Goal: Task Accomplishment & Management: Manage account settings

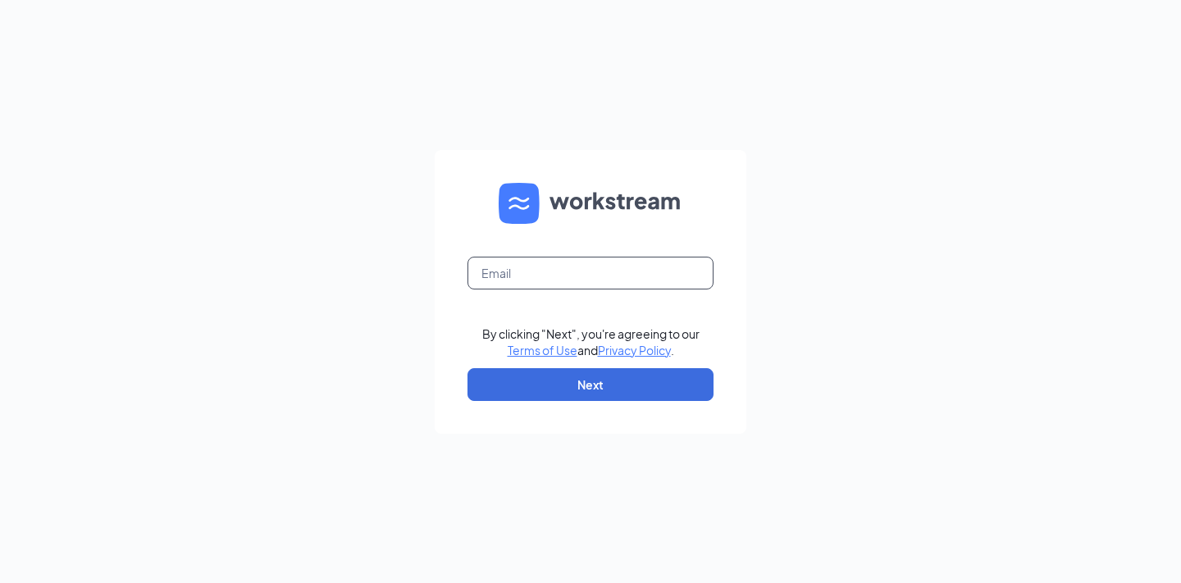
click at [535, 279] on input "text" at bounding box center [590, 273] width 246 height 33
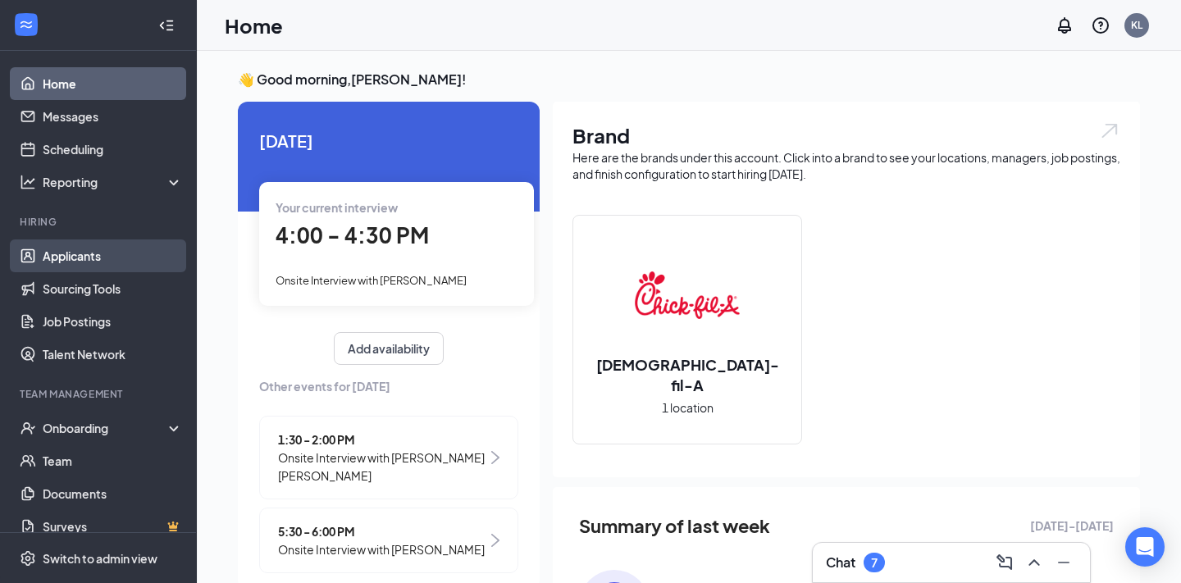
click at [107, 253] on link "Applicants" at bounding box center [113, 255] width 140 height 33
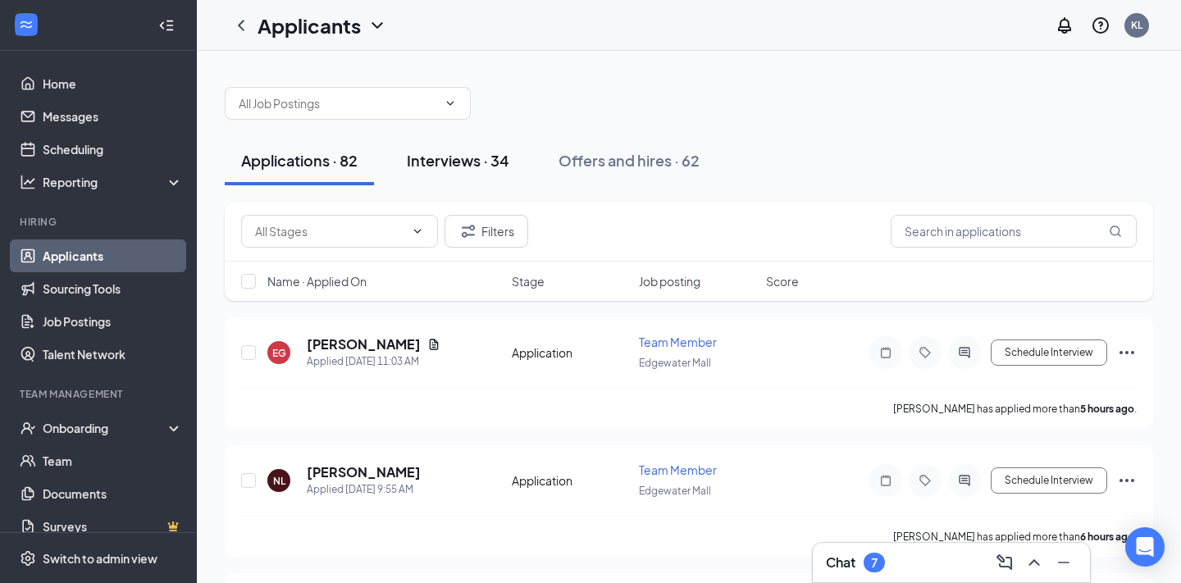
click at [467, 152] on div "Interviews · 34" at bounding box center [458, 160] width 102 height 20
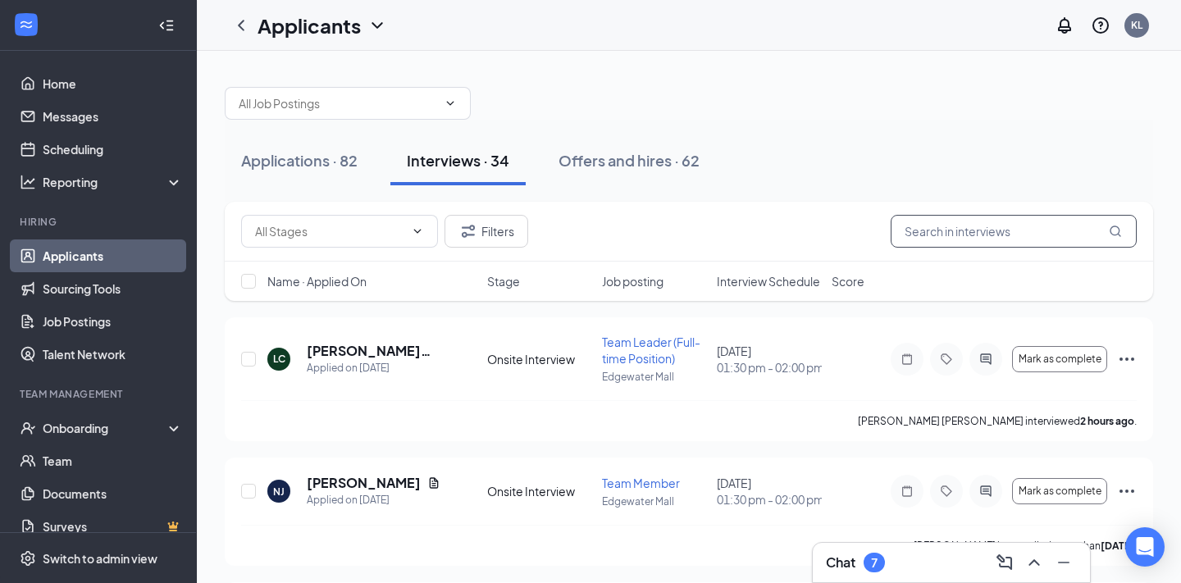
click at [980, 233] on input "text" at bounding box center [1013, 231] width 246 height 33
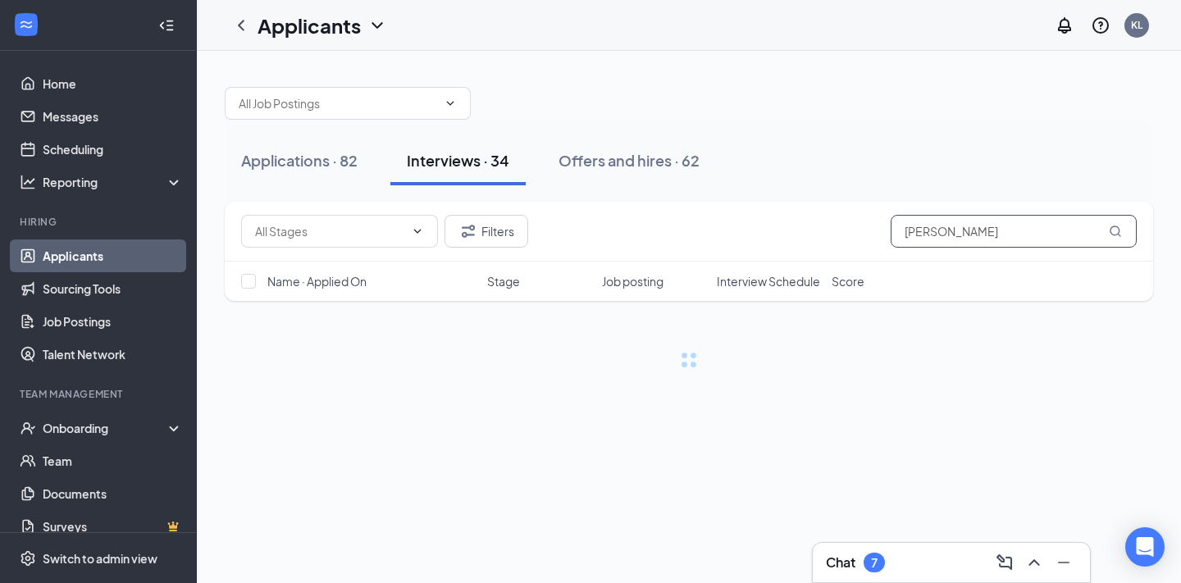
type input "[PERSON_NAME]"
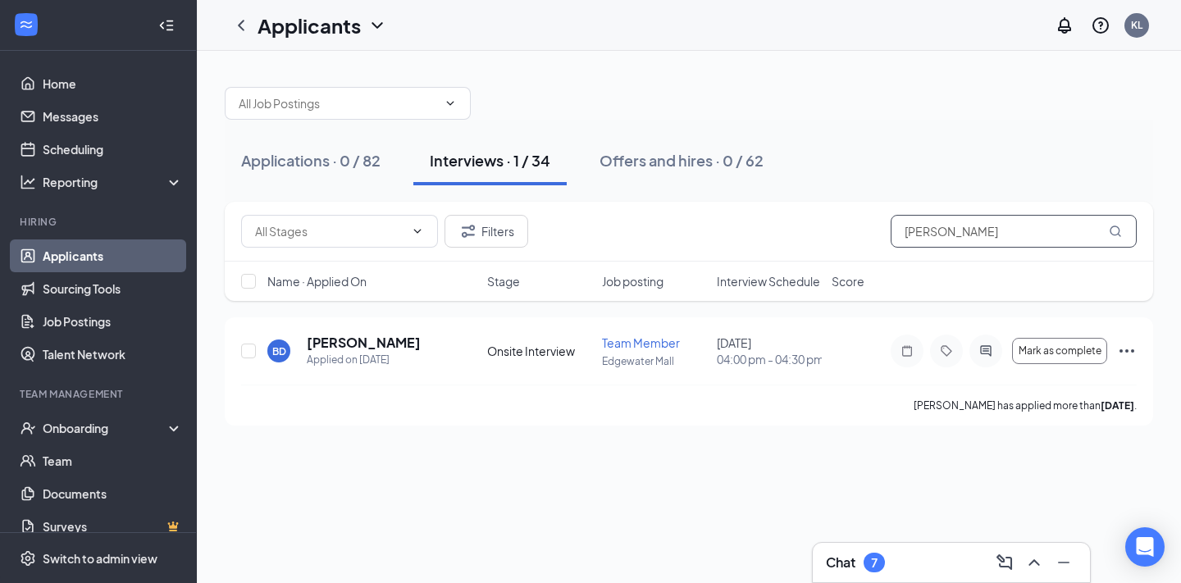
click at [998, 220] on input "[PERSON_NAME]" at bounding box center [1013, 231] width 246 height 33
click at [999, 220] on input "[PERSON_NAME]" at bounding box center [1013, 231] width 246 height 33
click at [1001, 230] on input "[PERSON_NAME]" at bounding box center [1013, 231] width 246 height 33
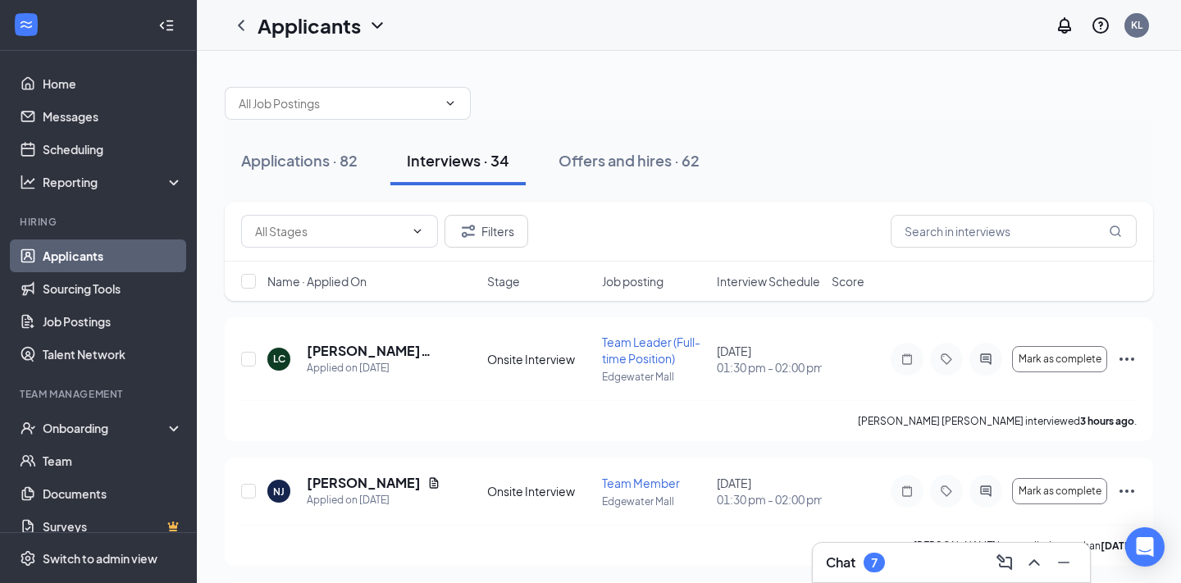
click at [908, 567] on div "Chat 7" at bounding box center [951, 562] width 251 height 26
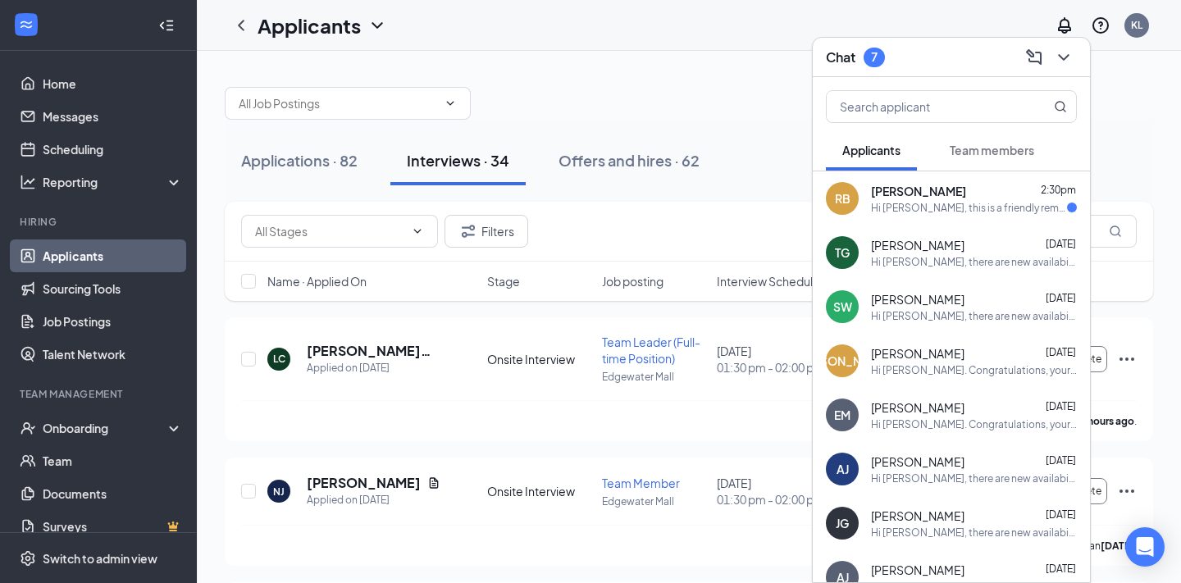
click at [940, 209] on div "Hi [PERSON_NAME], this is a friendly reminder. Your meeting with [DEMOGRAPHIC_D…" at bounding box center [969, 208] width 196 height 14
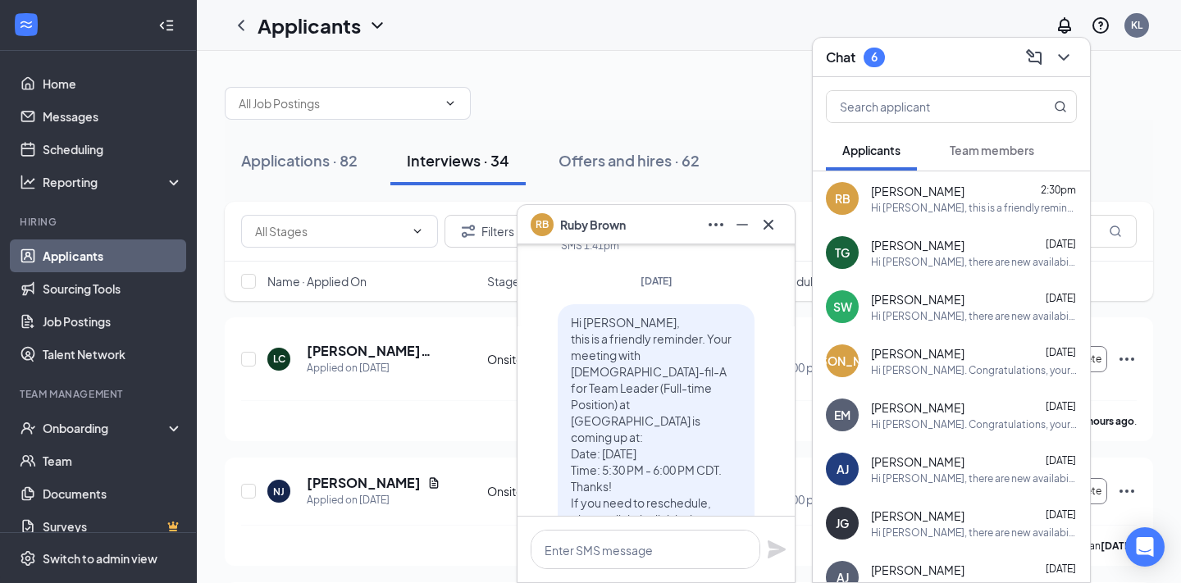
scroll to position [-134, 0]
click at [886, 152] on span "Applicants" at bounding box center [871, 150] width 58 height 15
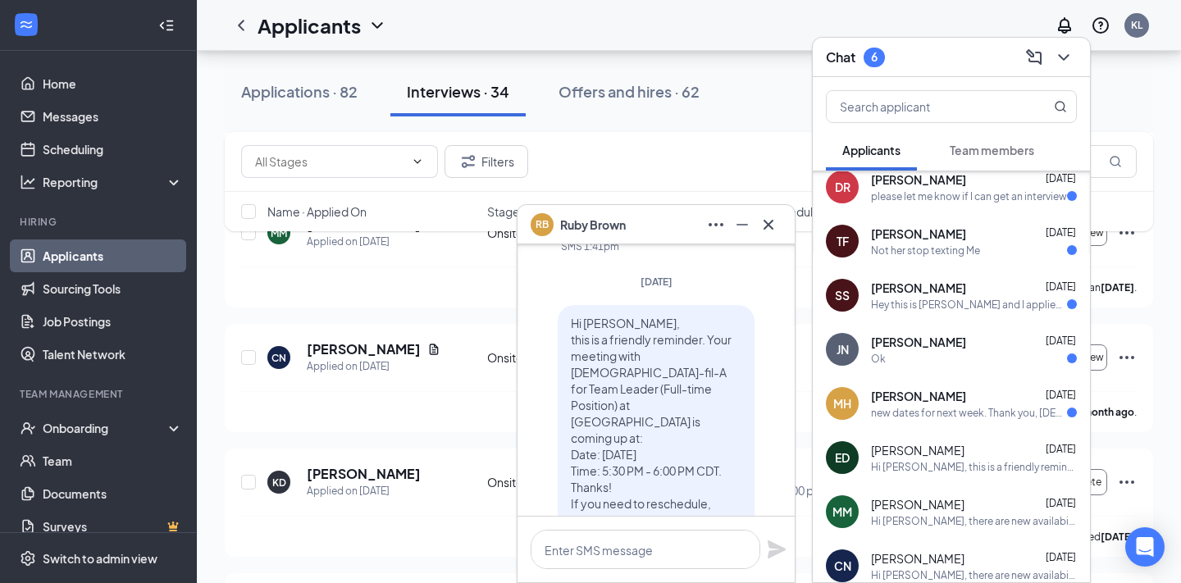
scroll to position [1321, 0]
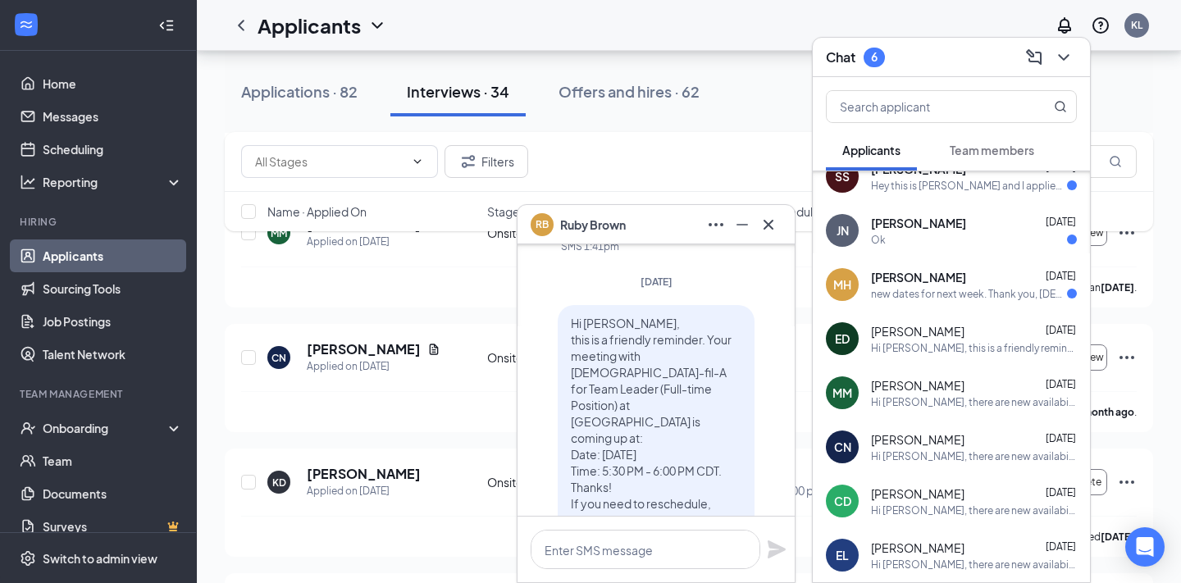
click at [936, 271] on span "[PERSON_NAME]" at bounding box center [918, 277] width 95 height 16
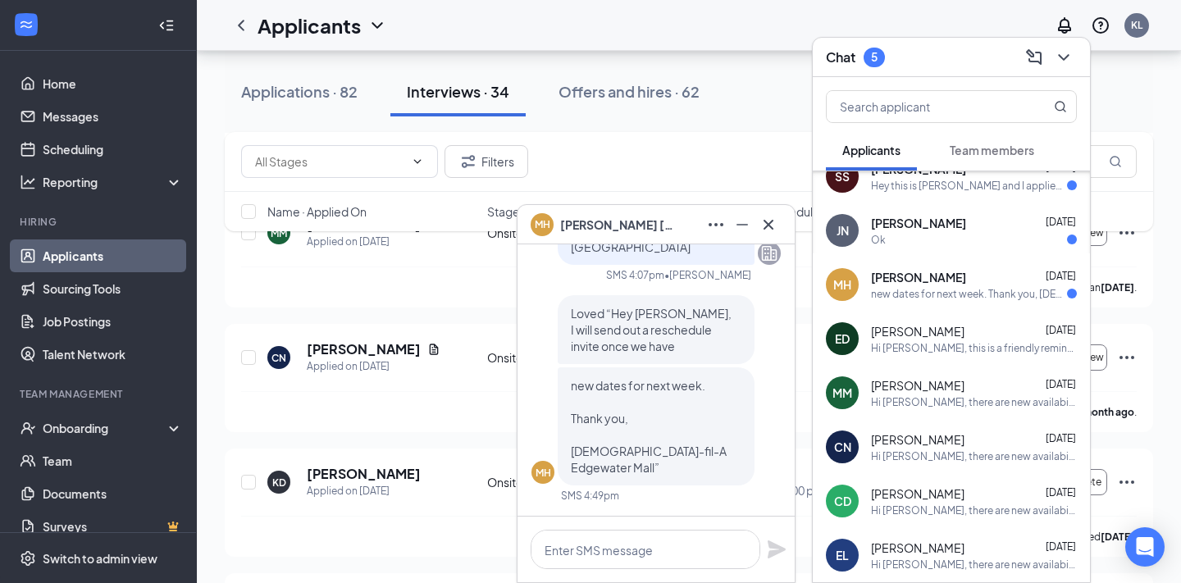
click at [921, 234] on div "Ok" at bounding box center [974, 240] width 206 height 14
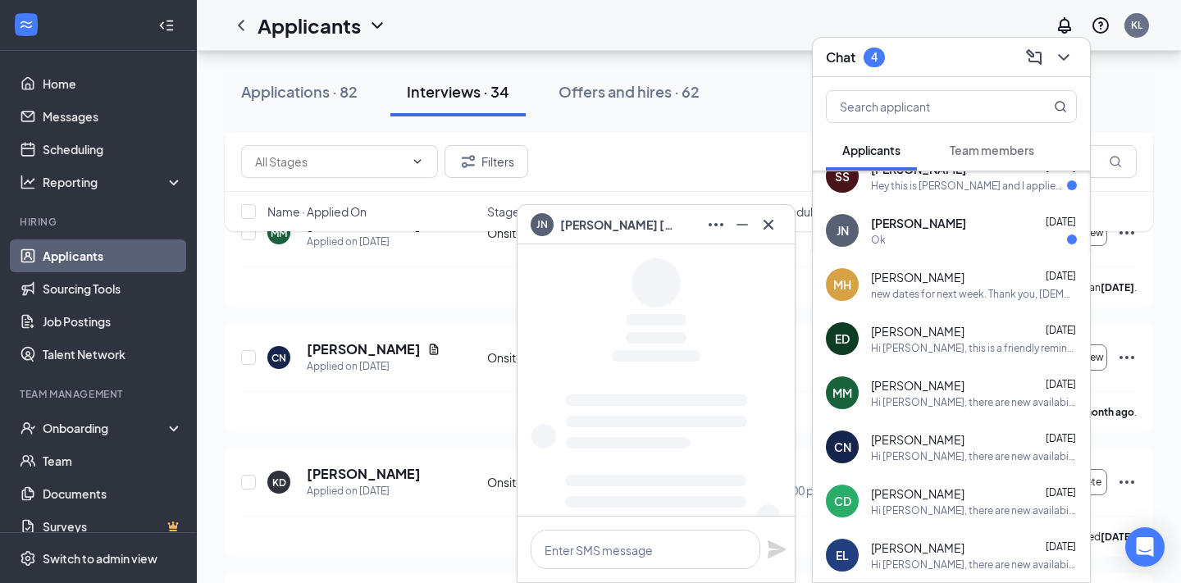
scroll to position [1229, 0]
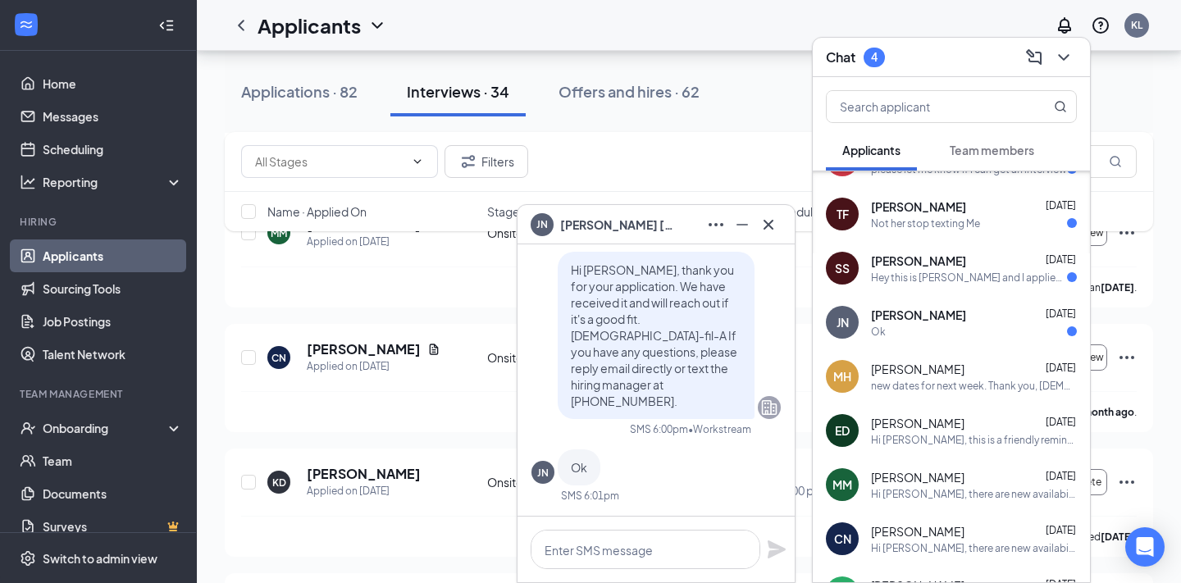
click at [937, 266] on span "[PERSON_NAME]" at bounding box center [918, 261] width 95 height 16
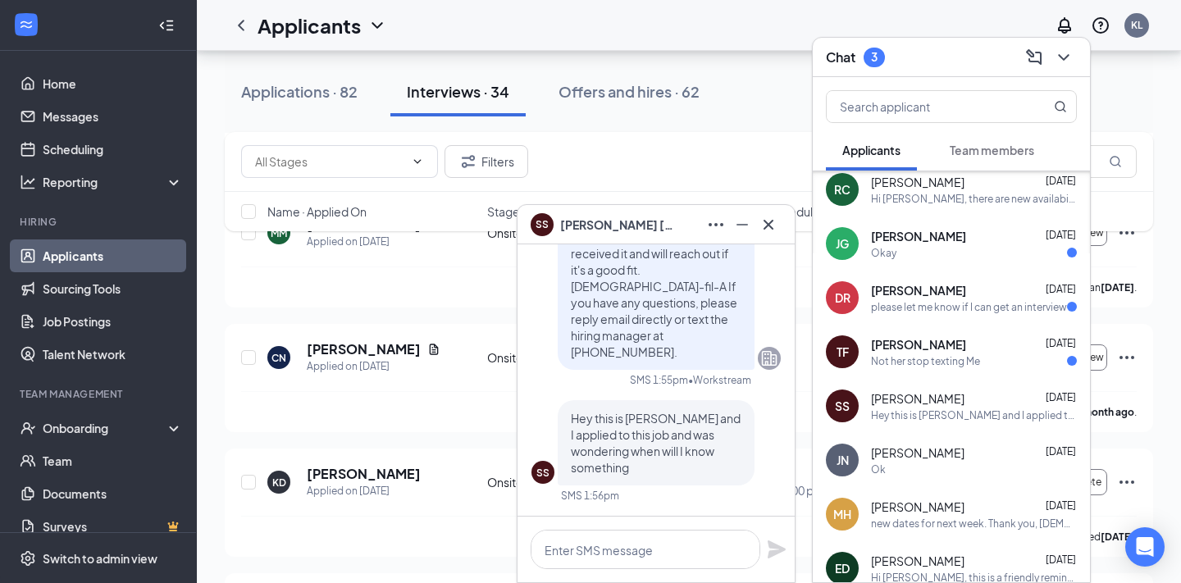
scroll to position [1090, 0]
click at [936, 285] on span "[PERSON_NAME]" at bounding box center [918, 291] width 95 height 16
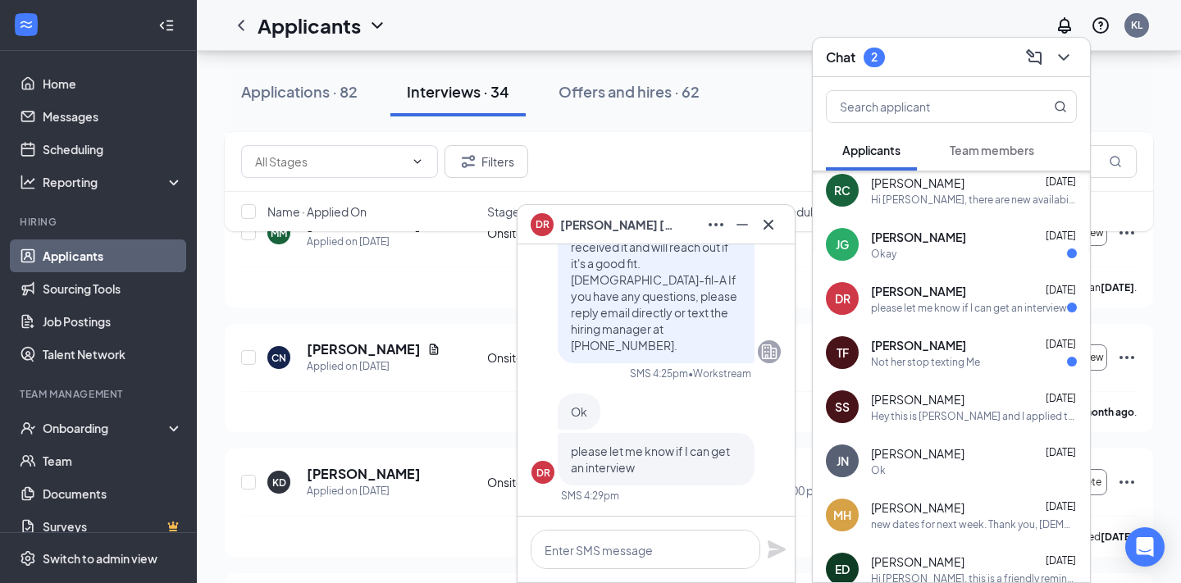
click at [965, 368] on div "Not her stop texting Me" at bounding box center [925, 362] width 109 height 14
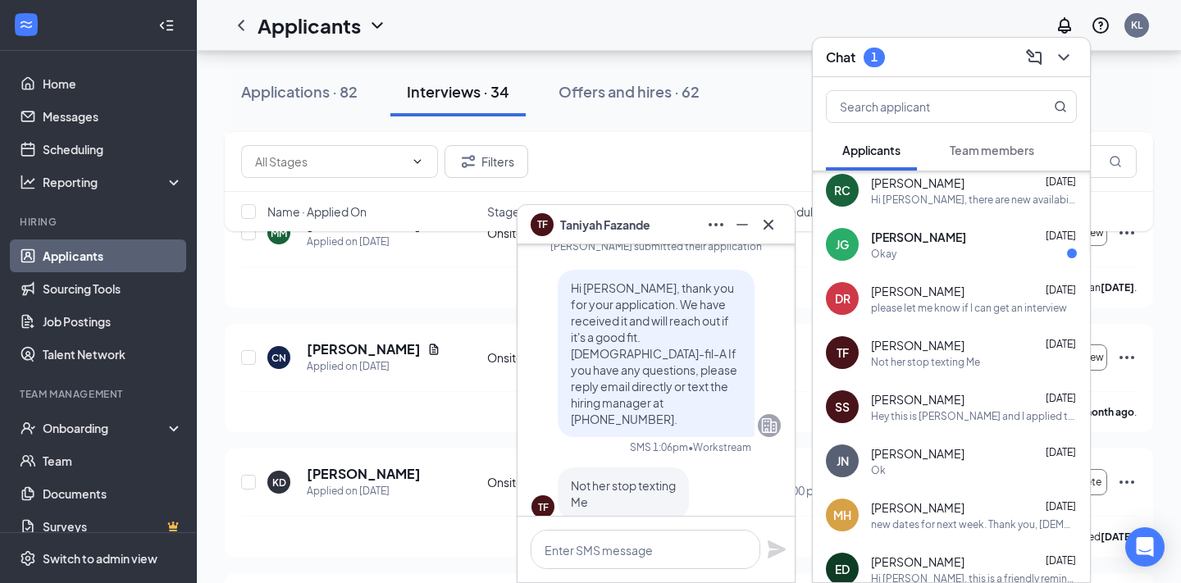
scroll to position [-21, 0]
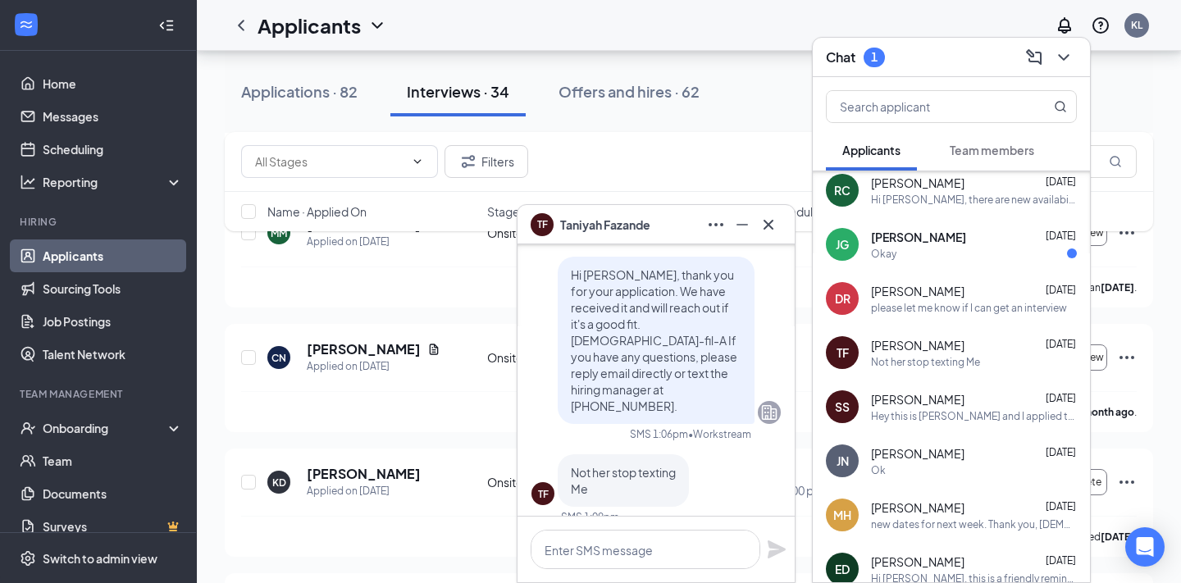
click at [602, 225] on span "[PERSON_NAME]" at bounding box center [605, 225] width 90 height 18
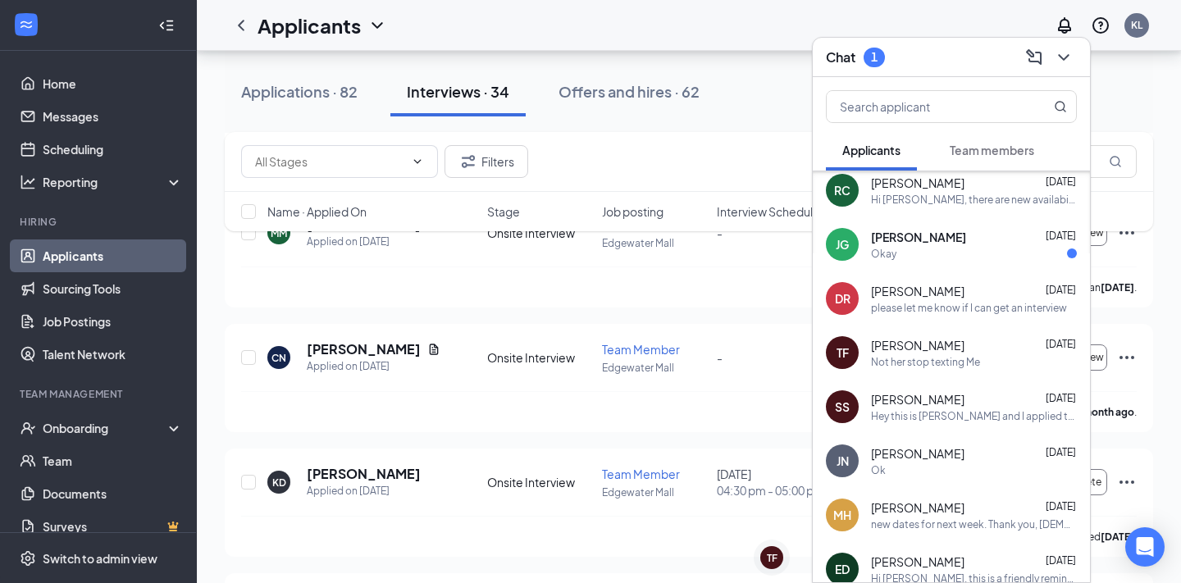
click at [843, 349] on div "TF" at bounding box center [842, 352] width 12 height 16
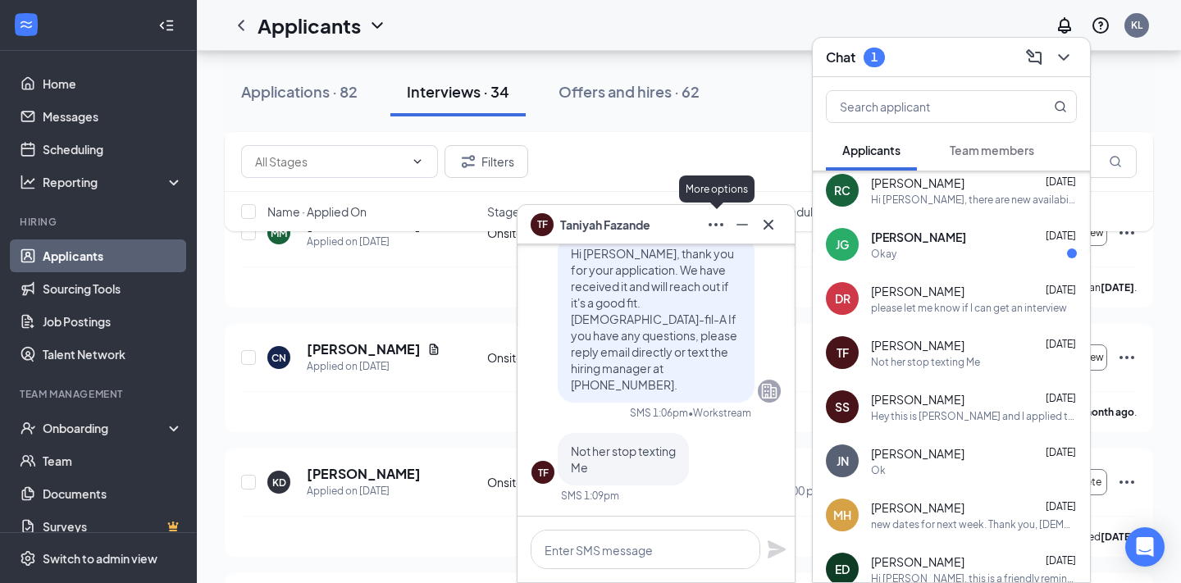
click at [717, 226] on icon "Ellipses" at bounding box center [716, 225] width 20 height 20
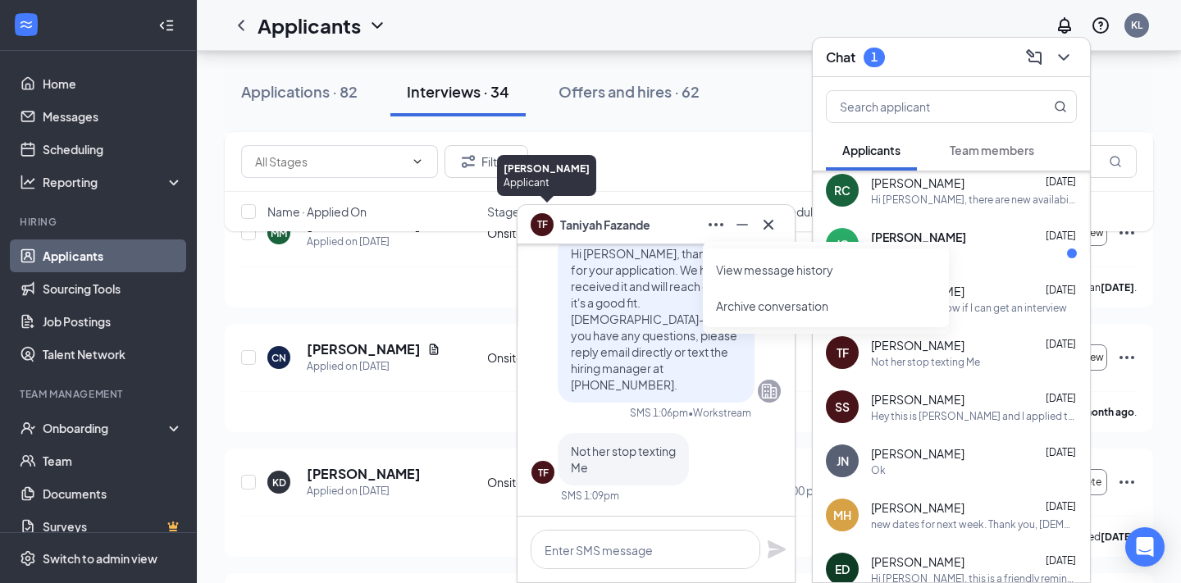
click at [540, 225] on div "TF" at bounding box center [542, 223] width 11 height 14
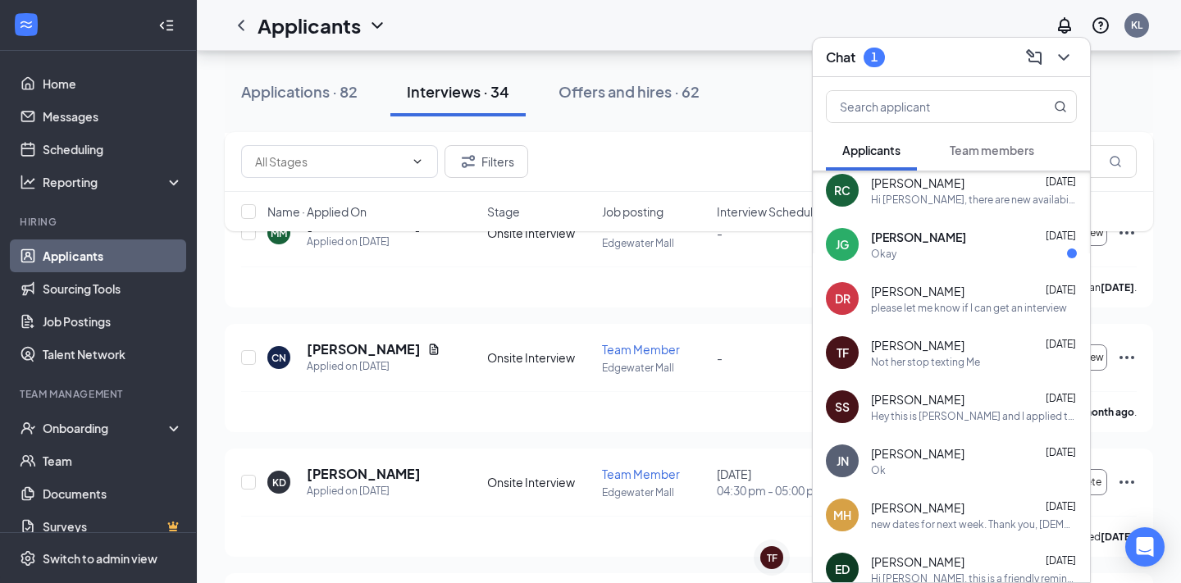
click at [943, 347] on span "[PERSON_NAME]" at bounding box center [917, 345] width 93 height 16
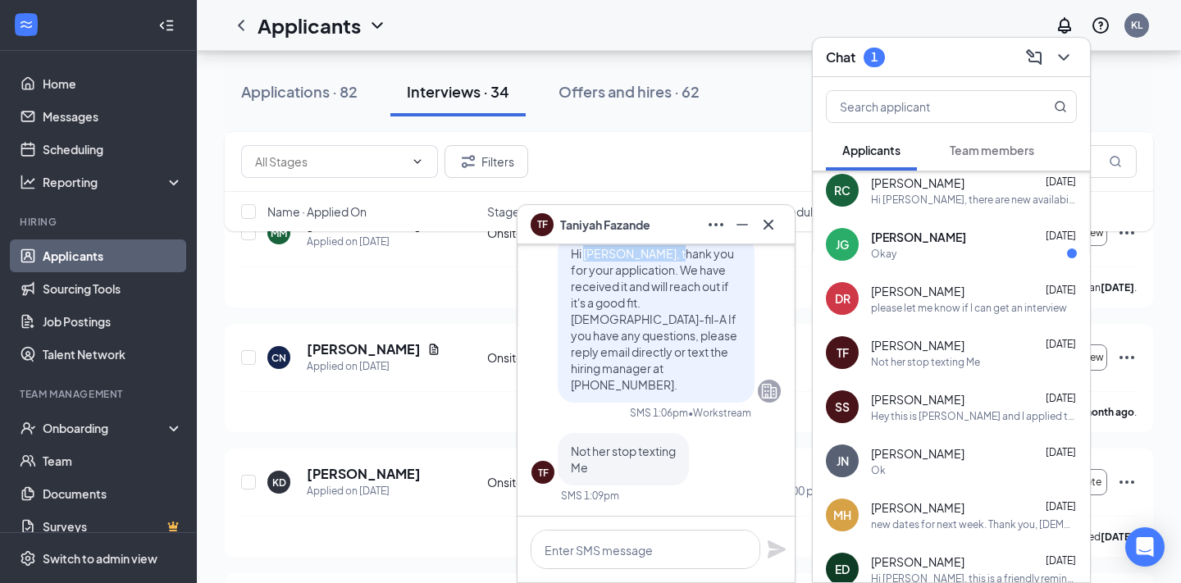
drag, startPoint x: 585, startPoint y: 267, endPoint x: 674, endPoint y: 275, distance: 89.7
click at [674, 275] on span "Hi [PERSON_NAME], thank you for your application. We have received it and will …" at bounding box center [654, 319] width 166 height 146
copy span "[PERSON_NAME],"
click at [1067, 57] on icon "ChevronDown" at bounding box center [1064, 58] width 20 height 20
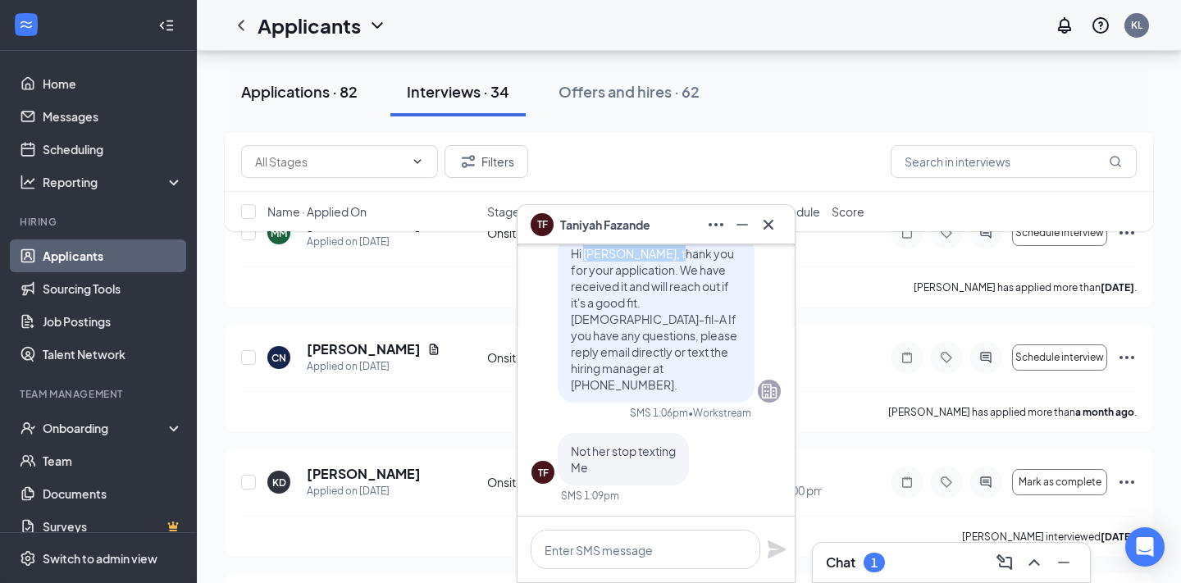
click at [294, 80] on button "Applications · 82" at bounding box center [299, 91] width 149 height 49
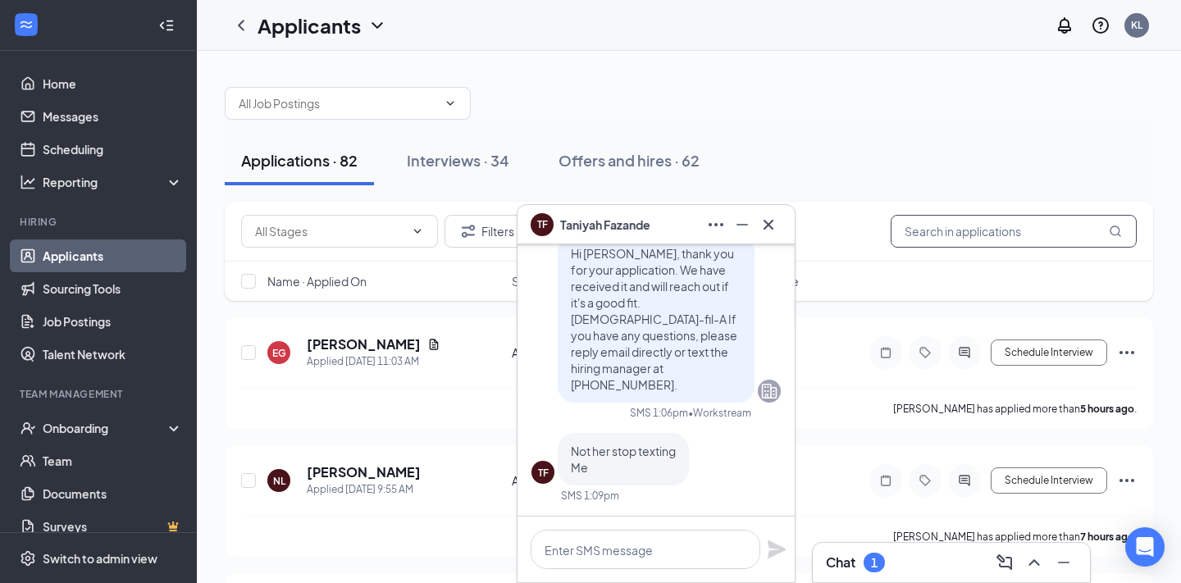
click at [972, 227] on input "text" at bounding box center [1013, 231] width 246 height 33
paste input "[PERSON_NAME],"
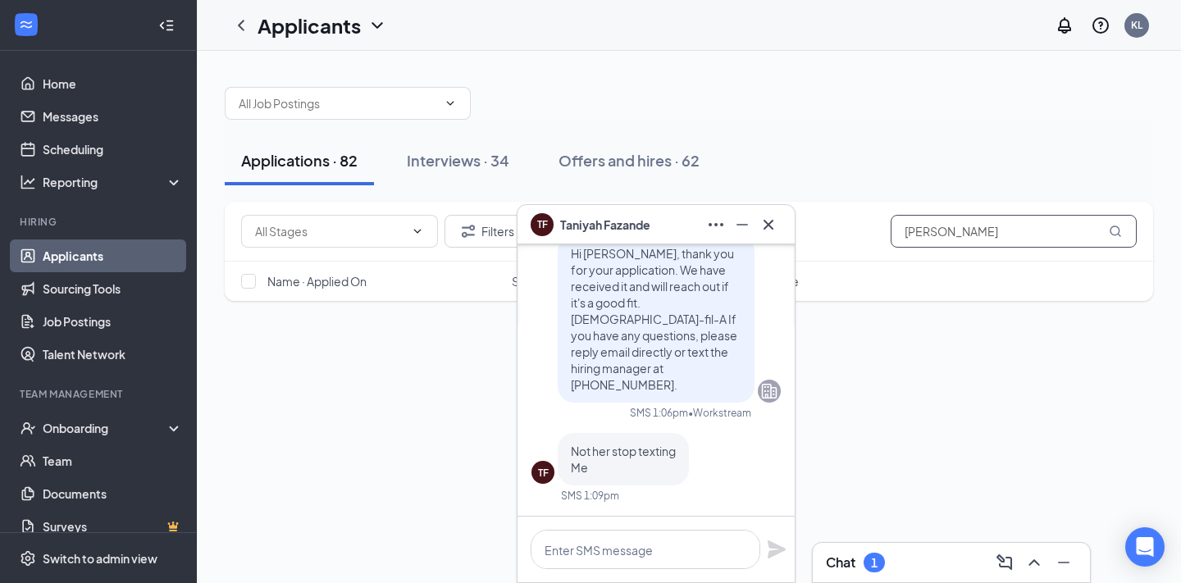
type input "[PERSON_NAME]"
click at [740, 222] on icon "Minimize" at bounding box center [742, 225] width 20 height 20
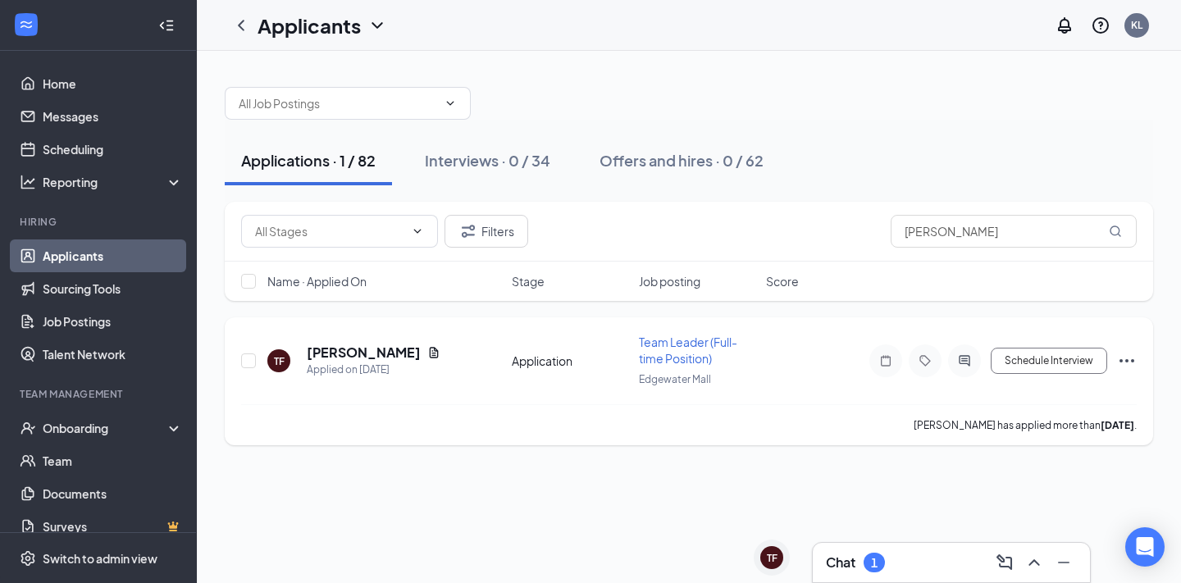
click at [1129, 358] on icon "Ellipses" at bounding box center [1127, 361] width 20 height 20
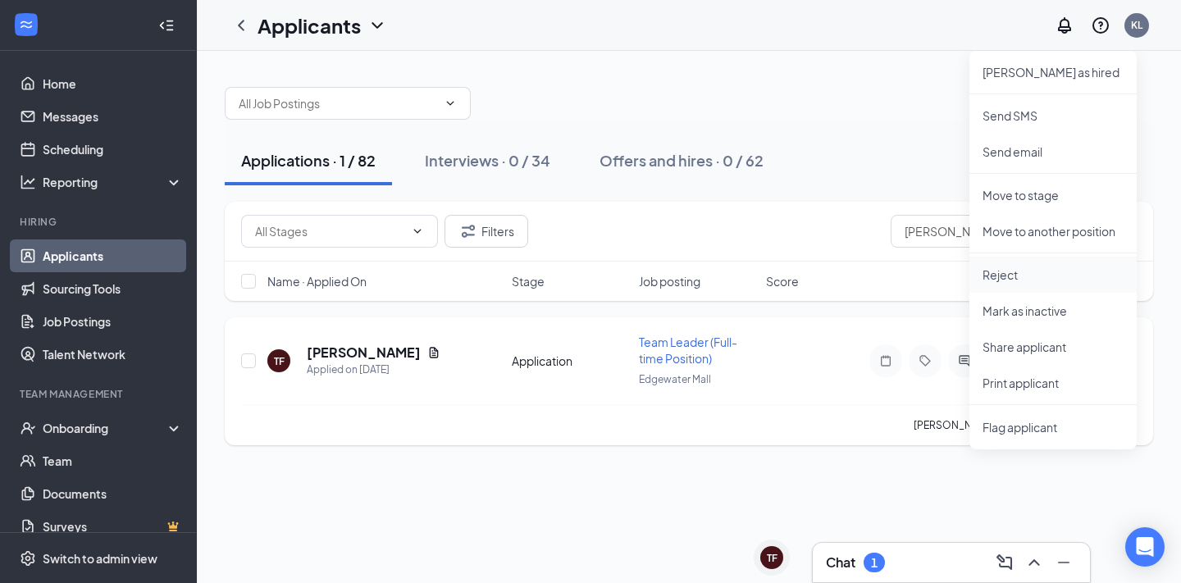
click at [1030, 282] on p "Reject" at bounding box center [1052, 274] width 141 height 16
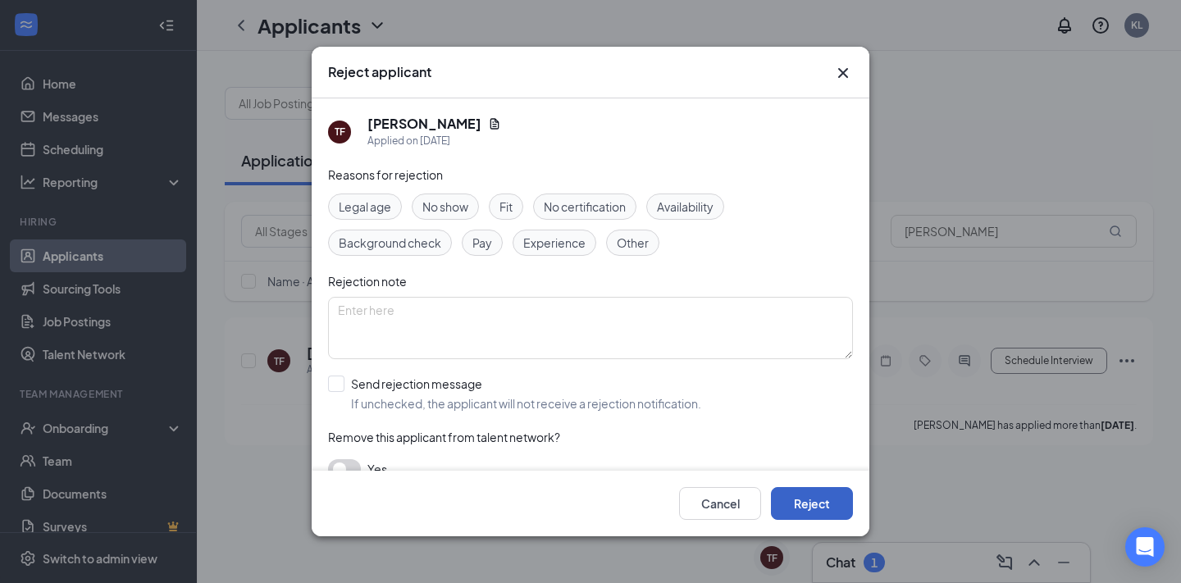
click at [807, 508] on button "Reject" at bounding box center [812, 503] width 82 height 33
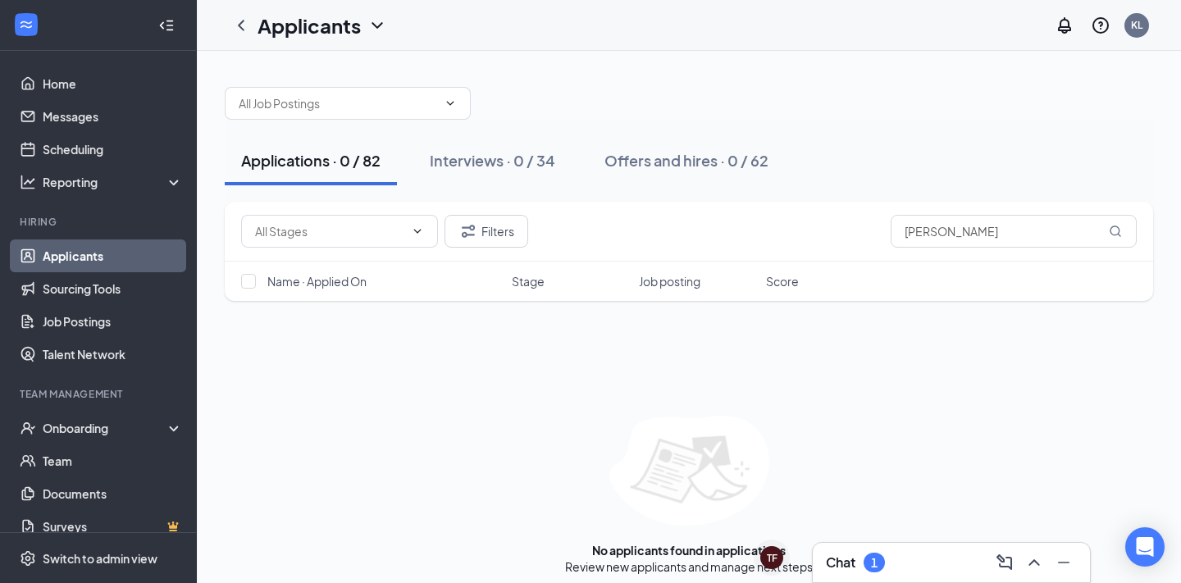
click at [310, 134] on div "Applications · 0 / 82 Interviews · 0 / 34 Offers and hires · 0 / 62" at bounding box center [689, 161] width 928 height 82
click at [316, 166] on div "Applications · 0 / 82" at bounding box center [310, 160] width 139 height 20
click at [1008, 236] on input "[PERSON_NAME]" at bounding box center [1013, 231] width 246 height 33
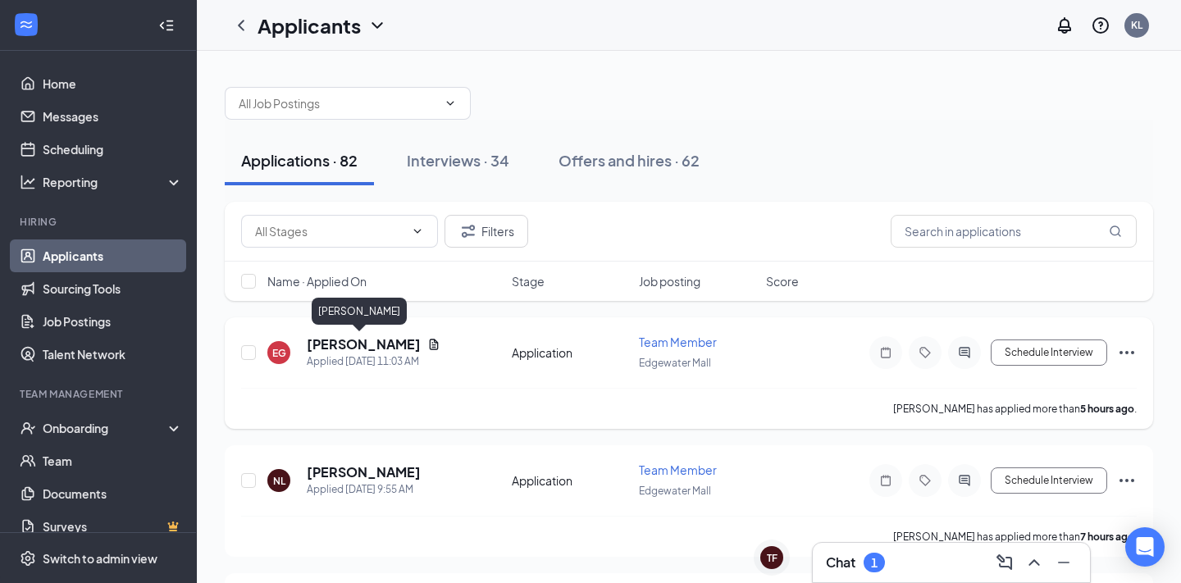
click at [362, 344] on h5 "[PERSON_NAME]" at bounding box center [364, 344] width 114 height 18
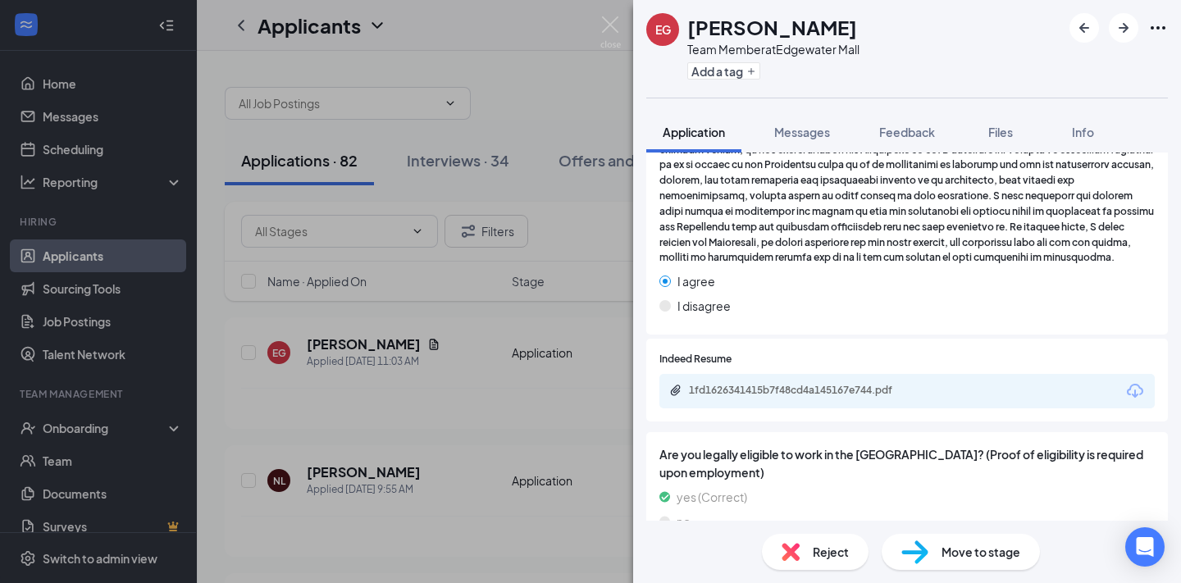
scroll to position [2084, 0]
click at [876, 388] on div "1fd1626341415b7f48cd4a145167e744.pdf" at bounding box center [906, 392] width 495 height 34
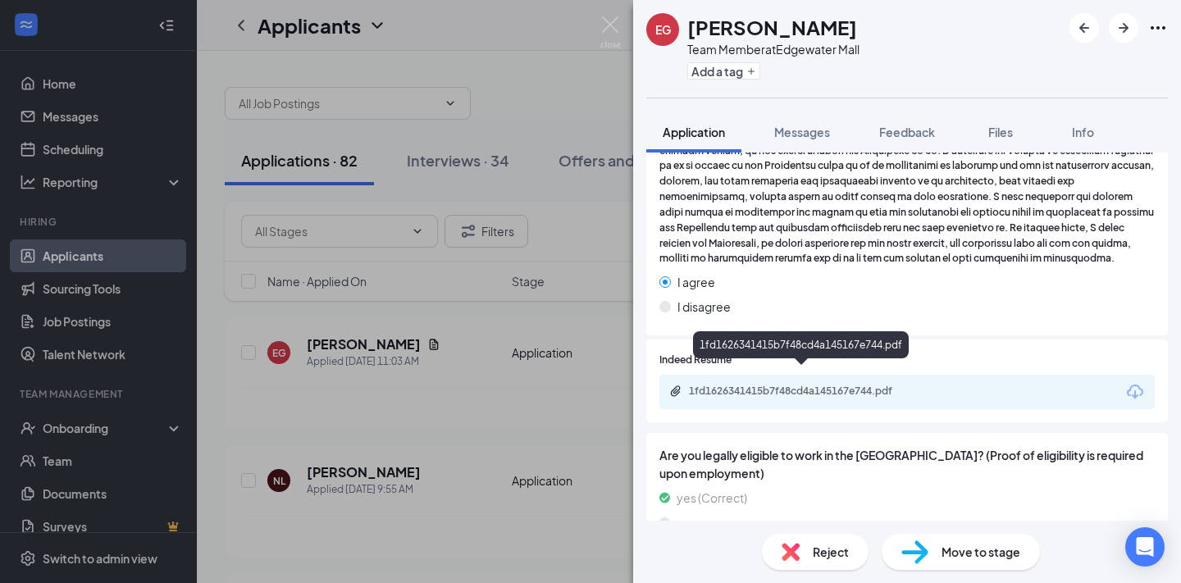
click at [868, 385] on div "1fd1626341415b7f48cd4a145167e744.pdf" at bounding box center [804, 391] width 230 height 13
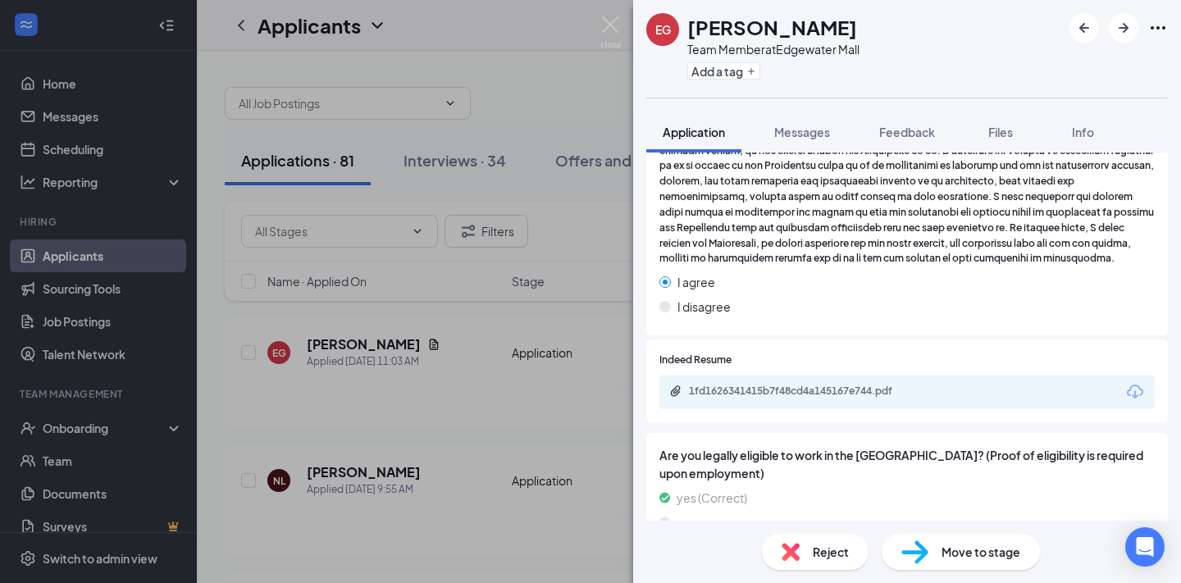
scroll to position [2078, 0]
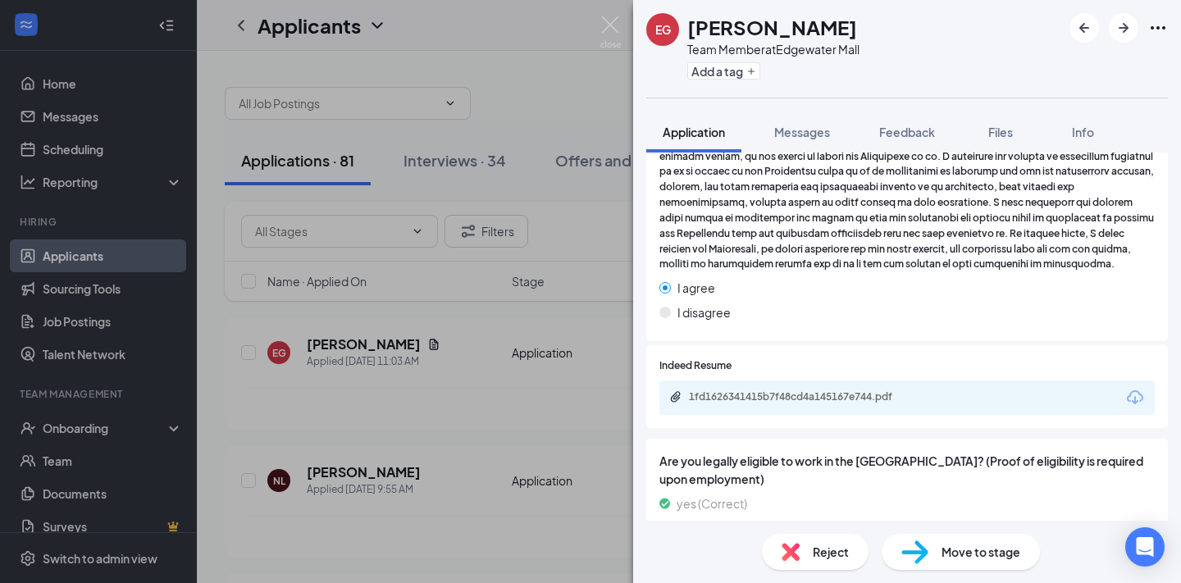
click at [802, 549] on div "Reject" at bounding box center [815, 552] width 107 height 36
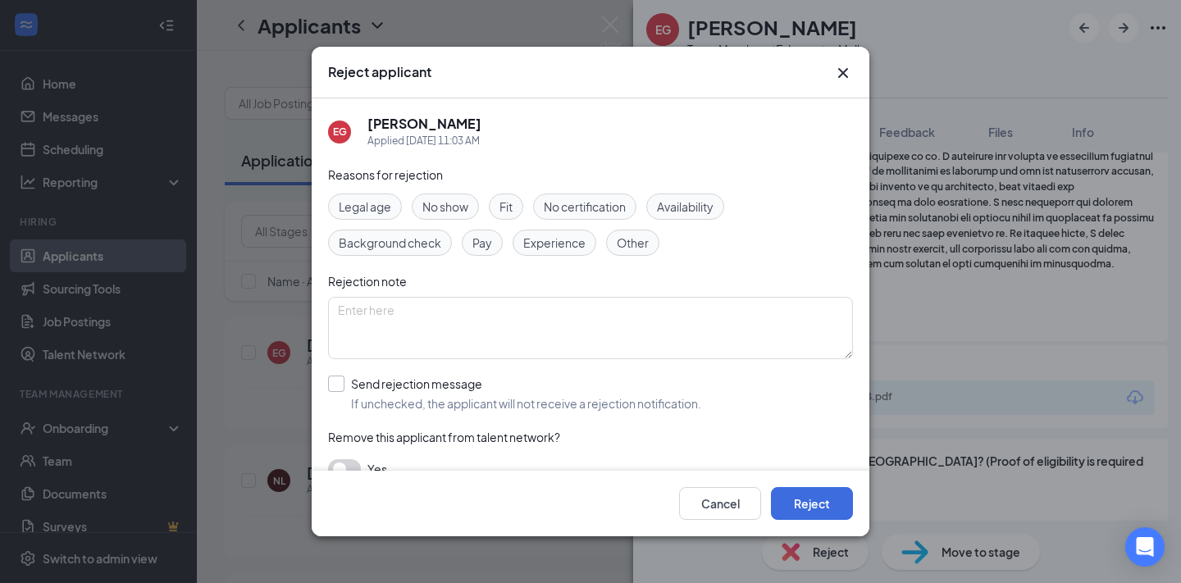
click at [424, 388] on input "Send rejection message If unchecked, the applicant will not receive a rejection…" at bounding box center [514, 394] width 373 height 36
checkbox input "true"
click at [817, 503] on button "Reject" at bounding box center [812, 503] width 82 height 33
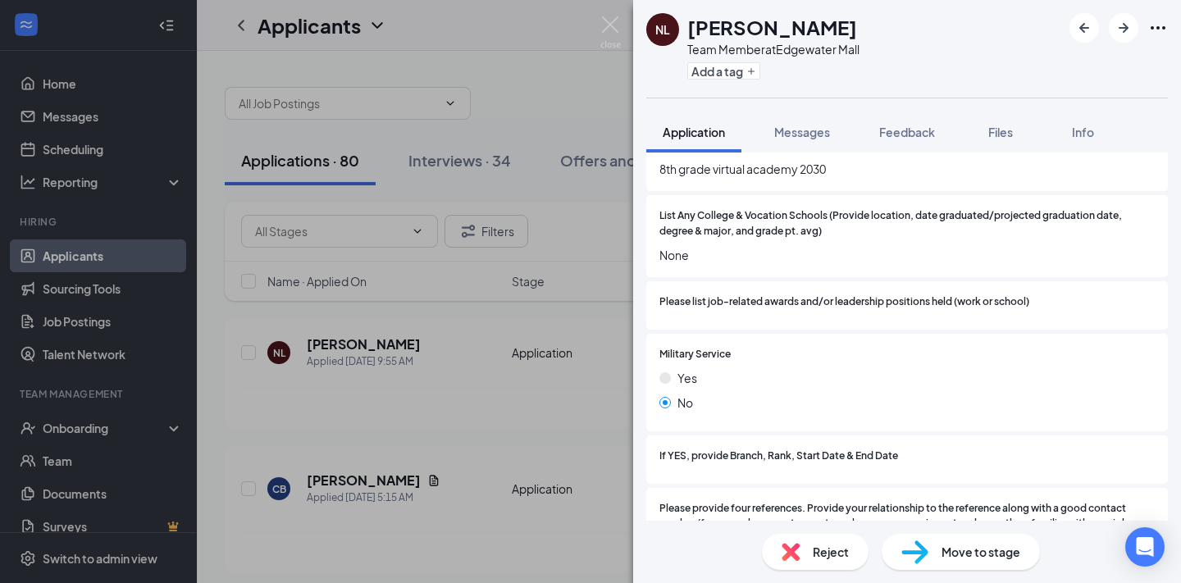
scroll to position [1857, 0]
click at [833, 546] on span "Reject" at bounding box center [831, 552] width 36 height 18
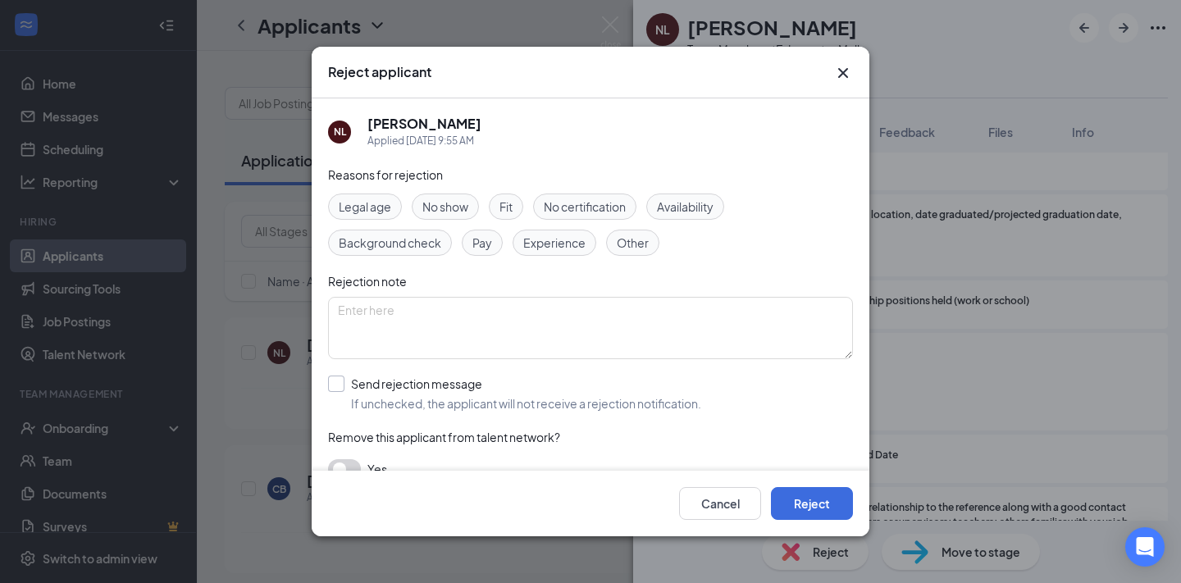
click at [445, 383] on input "Send rejection message If unchecked, the applicant will not receive a rejection…" at bounding box center [514, 394] width 373 height 36
checkbox input "true"
click at [825, 503] on button "Reject" at bounding box center [812, 503] width 82 height 33
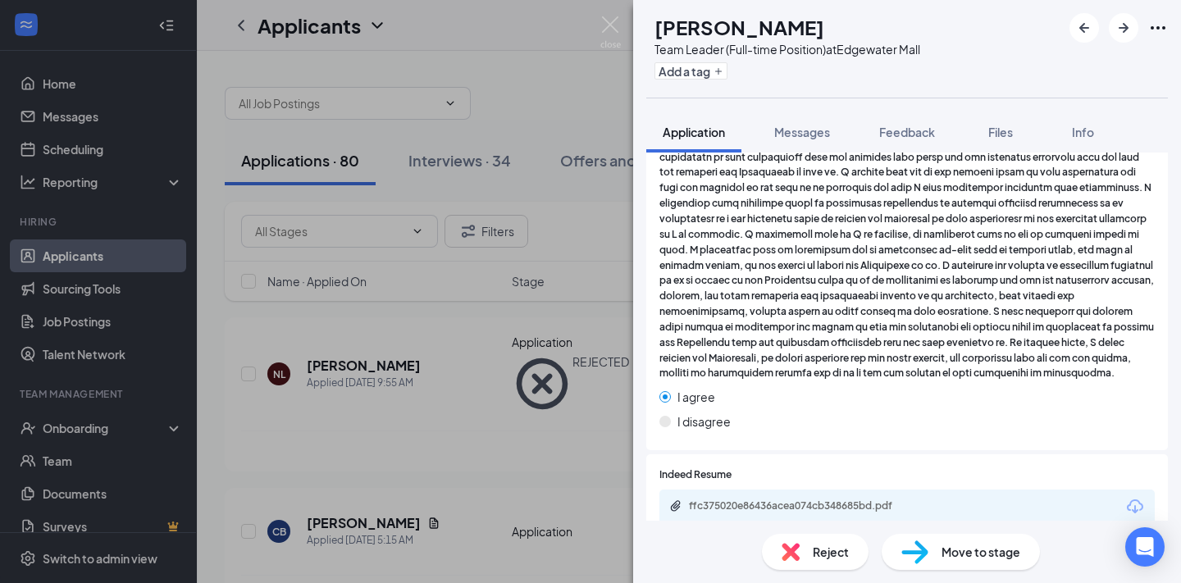
scroll to position [1999, 0]
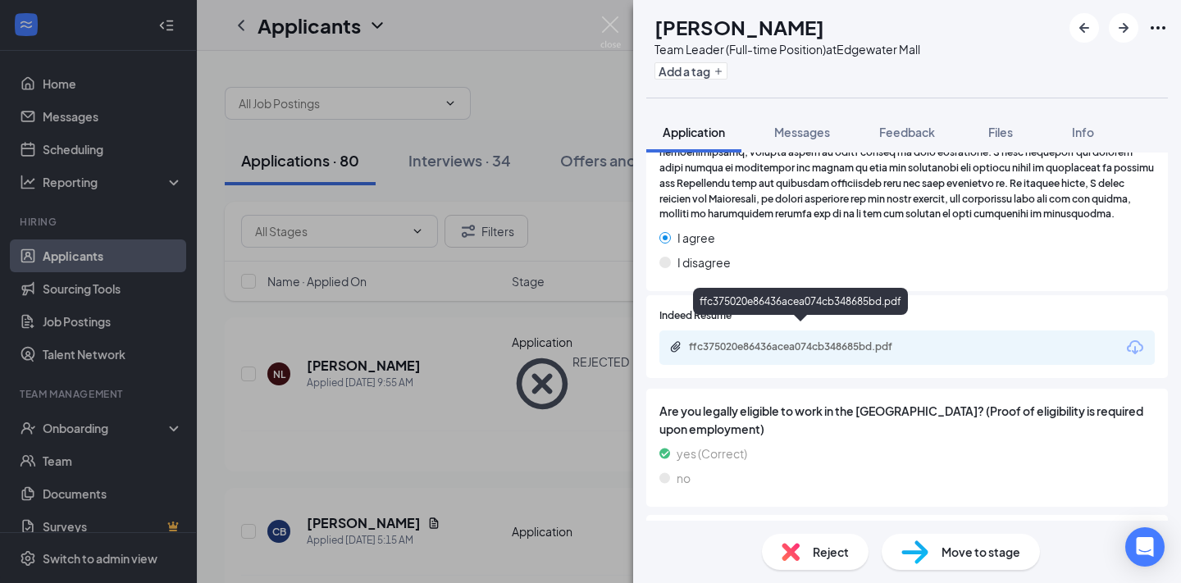
click at [855, 340] on div "ffc375020e86436acea074cb348685bd.pdf" at bounding box center [804, 346] width 230 height 13
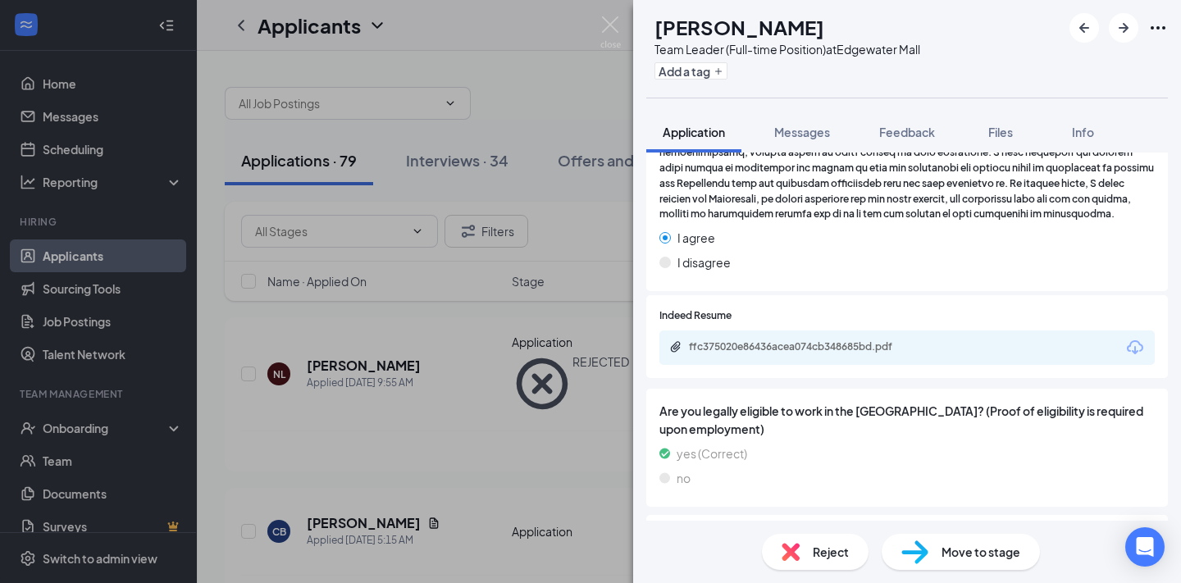
click at [803, 552] on div "Reject" at bounding box center [815, 552] width 107 height 36
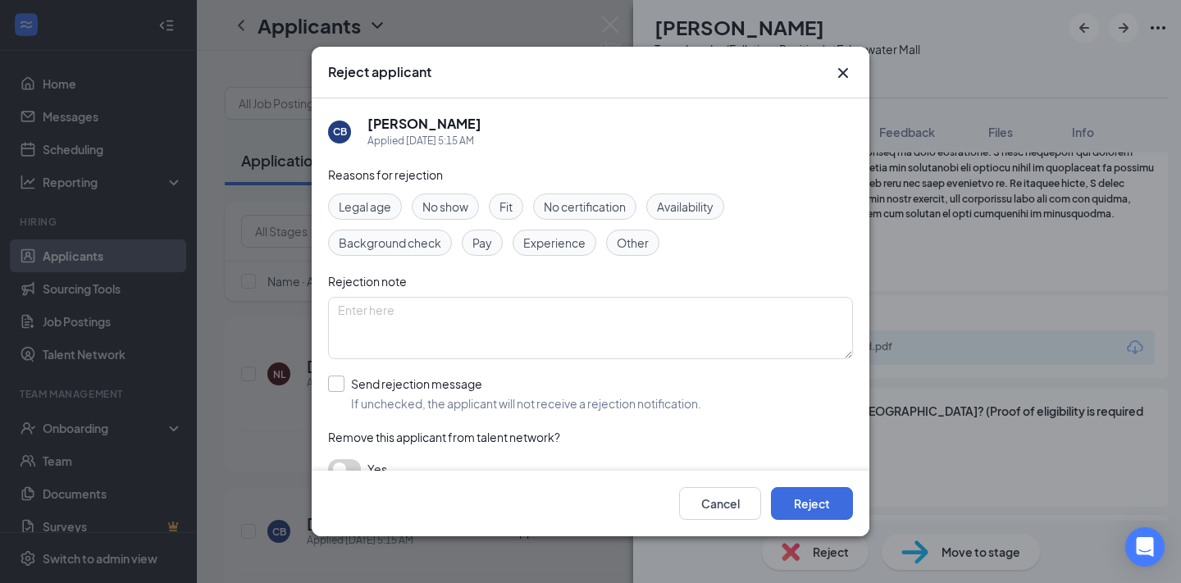
click at [364, 391] on input "Send rejection message If unchecked, the applicant will not receive a rejection…" at bounding box center [514, 394] width 373 height 36
checkbox input "true"
click at [830, 505] on button "Reject" at bounding box center [812, 503] width 82 height 33
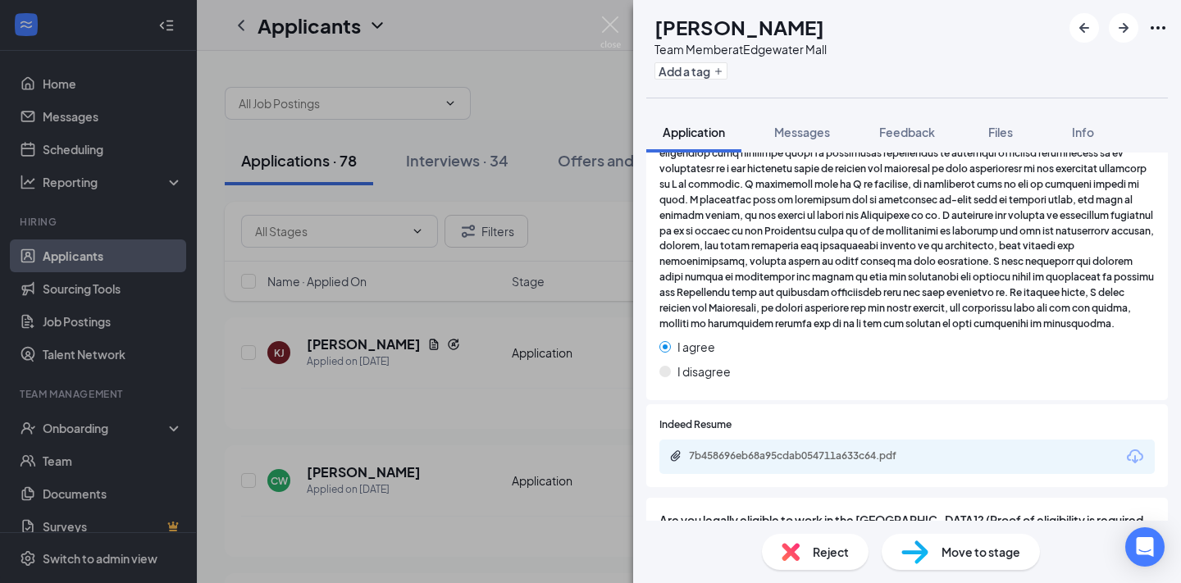
scroll to position [2108, 0]
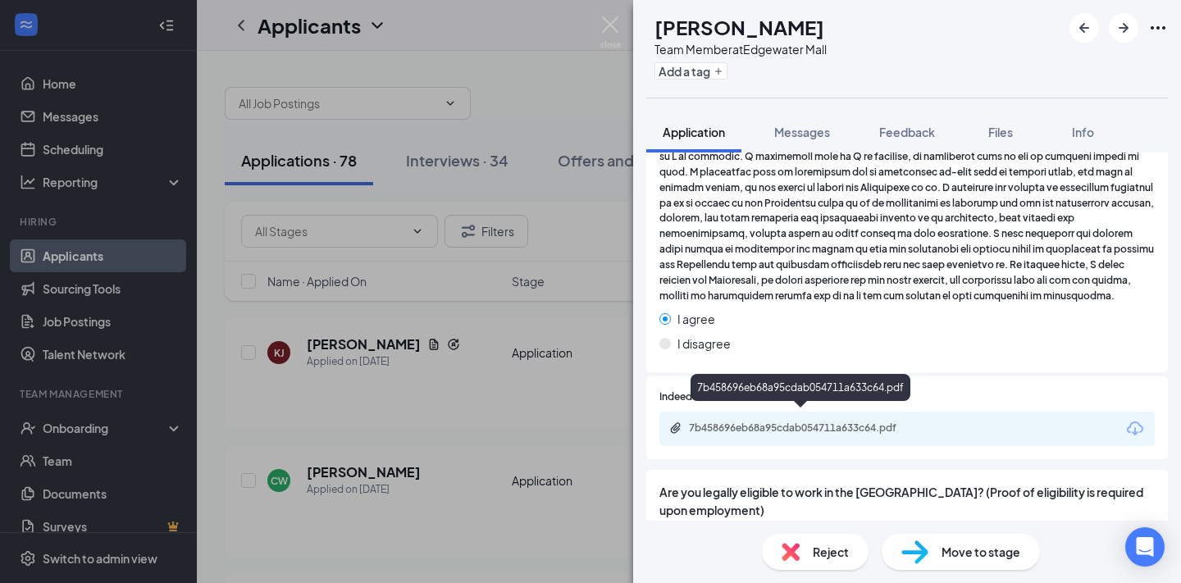
click at [827, 421] on div "7b458696eb68a95cdab054711a633c64.pdf" at bounding box center [804, 427] width 230 height 13
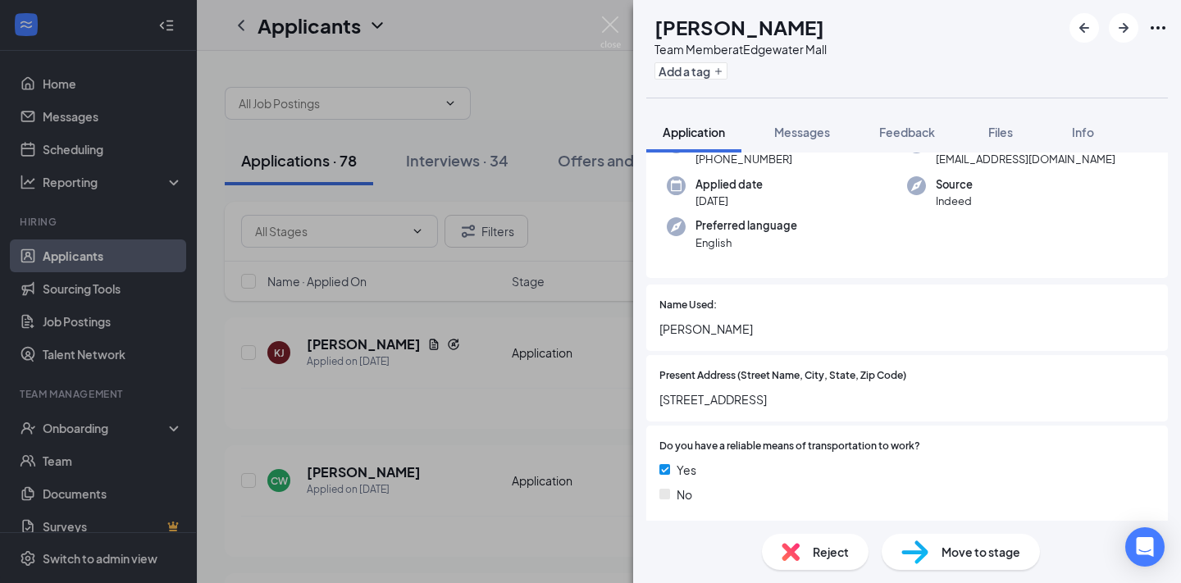
scroll to position [0, 0]
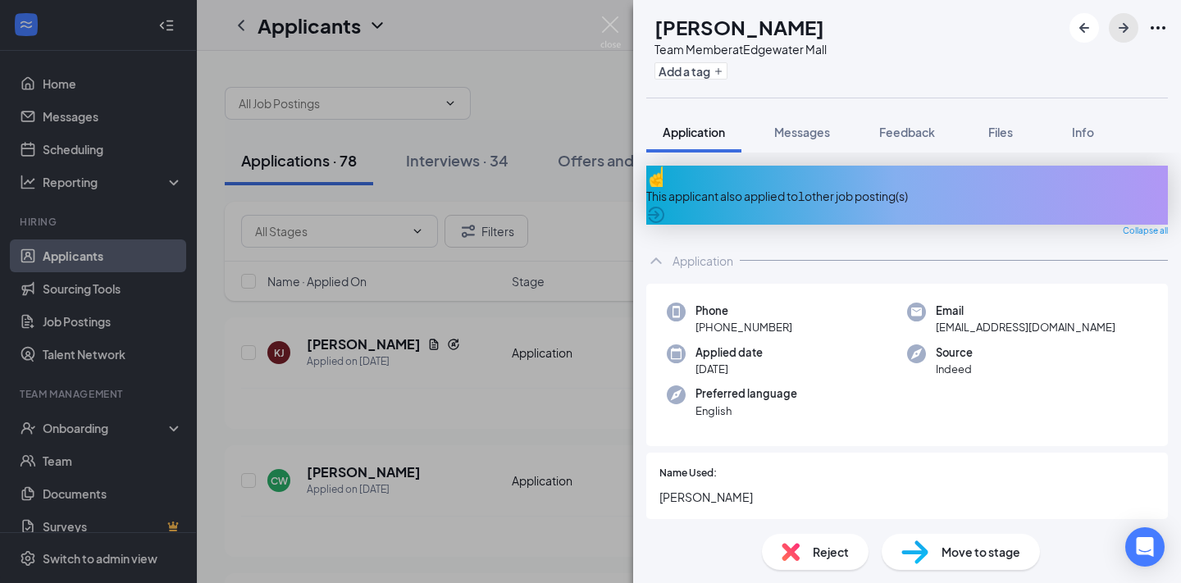
click at [1121, 33] on icon "ArrowRight" at bounding box center [1123, 28] width 20 height 20
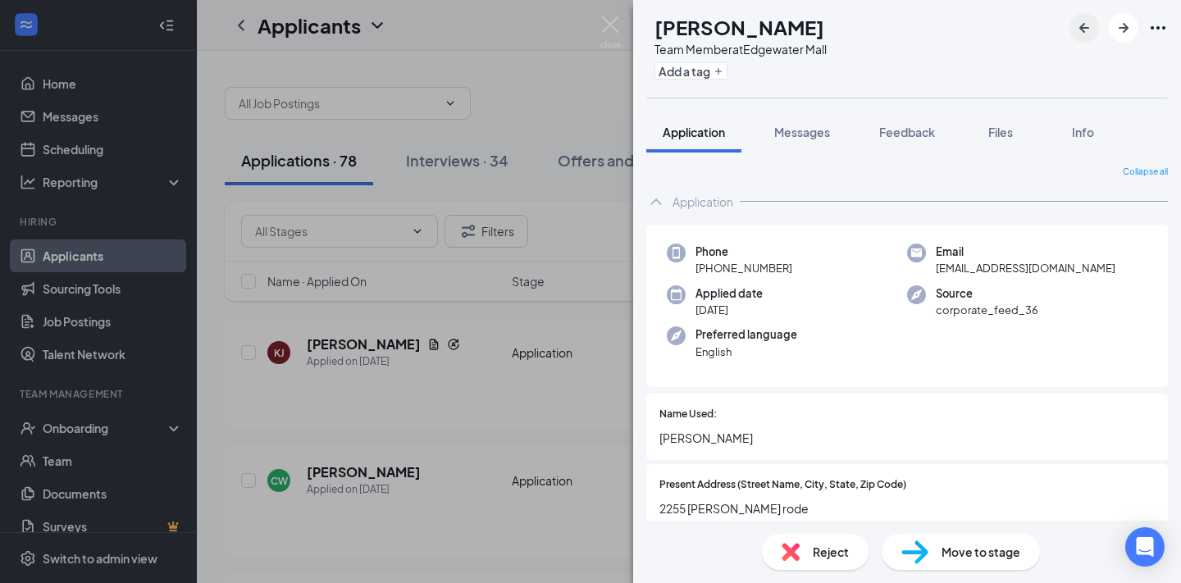
click at [1081, 26] on icon "ArrowLeftNew" at bounding box center [1084, 28] width 10 height 10
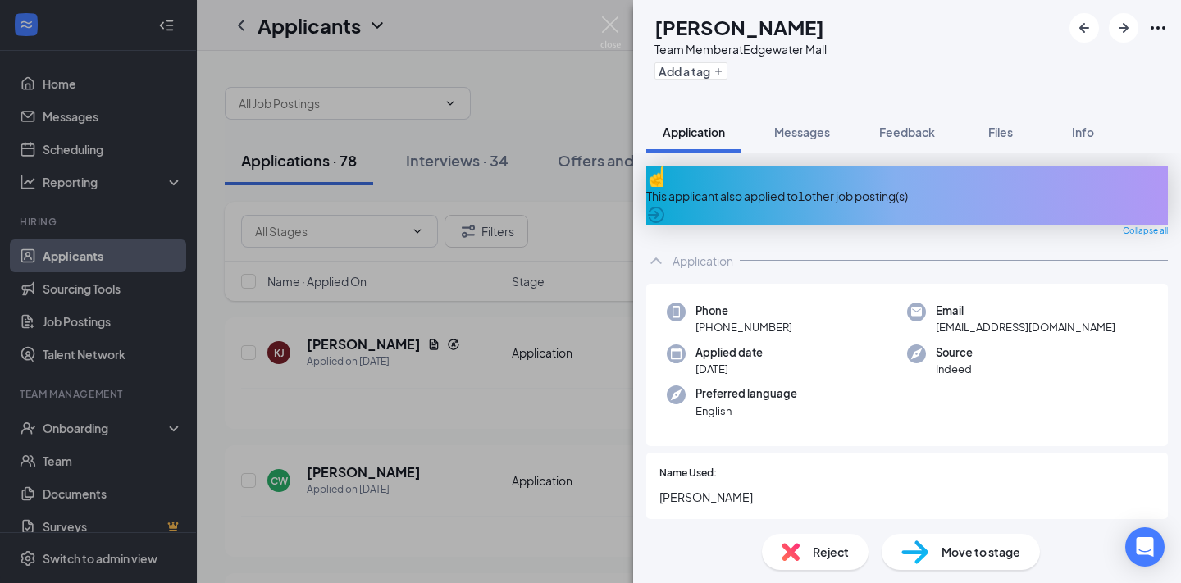
click at [885, 193] on div "This applicant also applied to 1 other job posting(s)" at bounding box center [906, 195] width 521 height 59
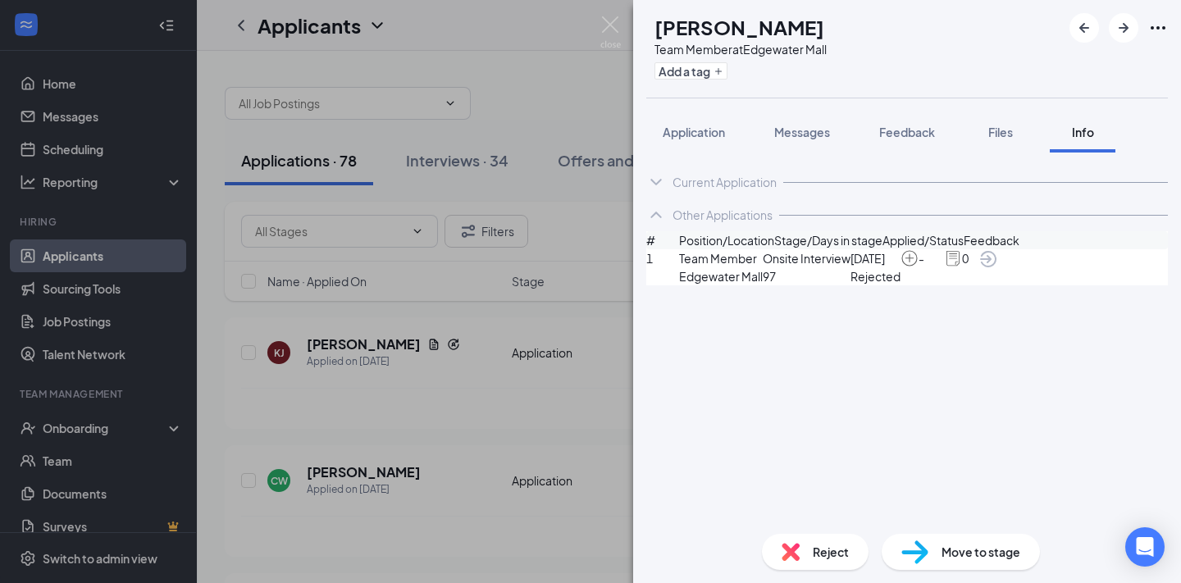
click at [650, 212] on icon "ChevronUp" at bounding box center [656, 215] width 20 height 20
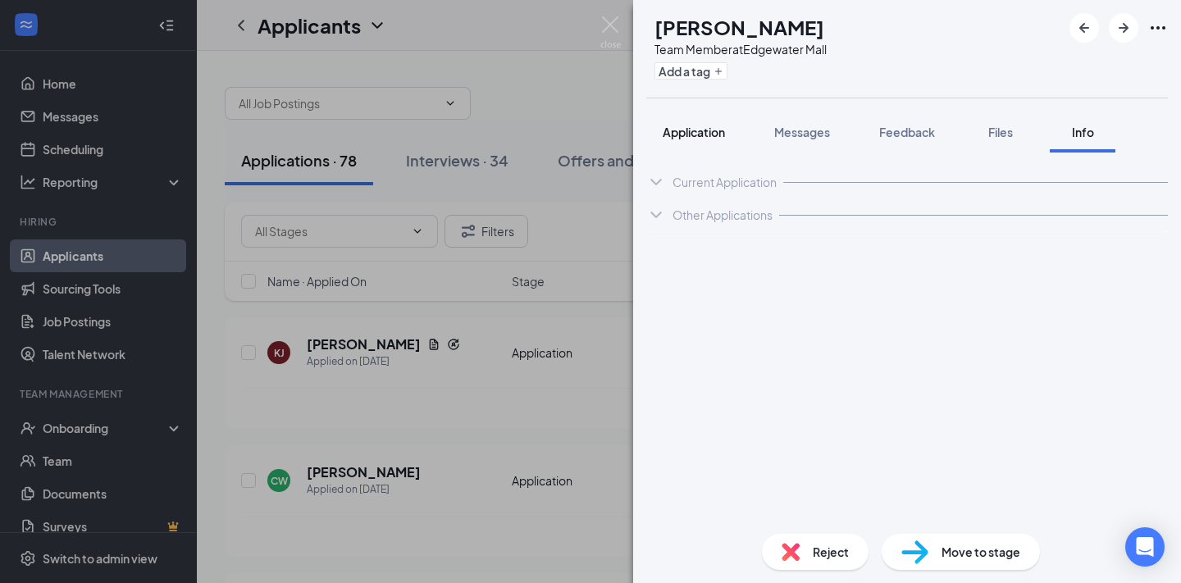
click at [708, 134] on span "Application" at bounding box center [693, 132] width 62 height 15
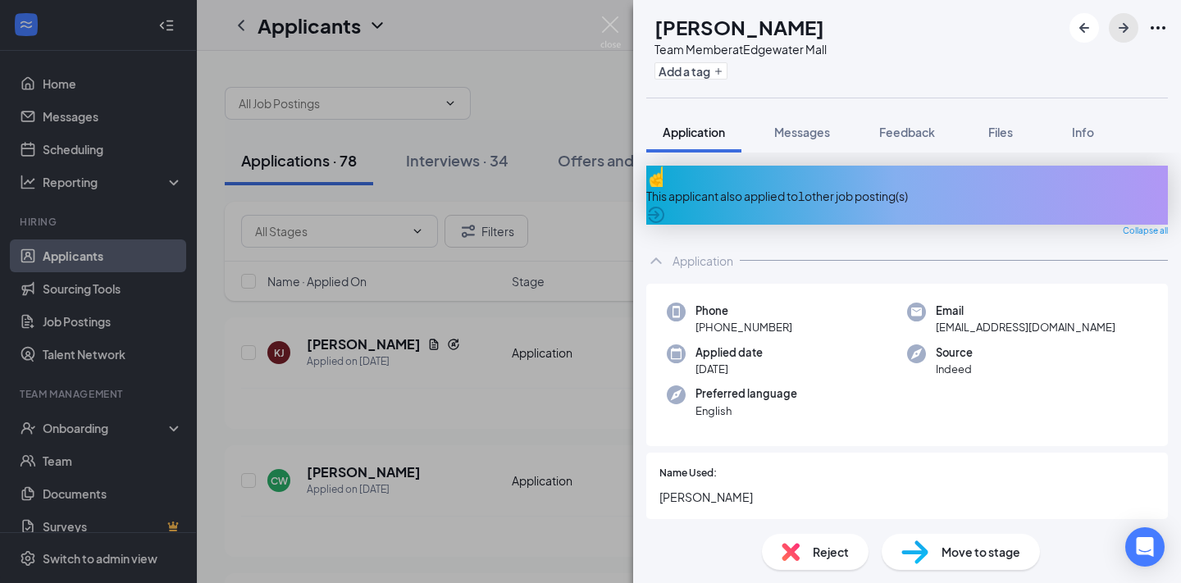
click at [1129, 27] on icon "ArrowRight" at bounding box center [1123, 28] width 20 height 20
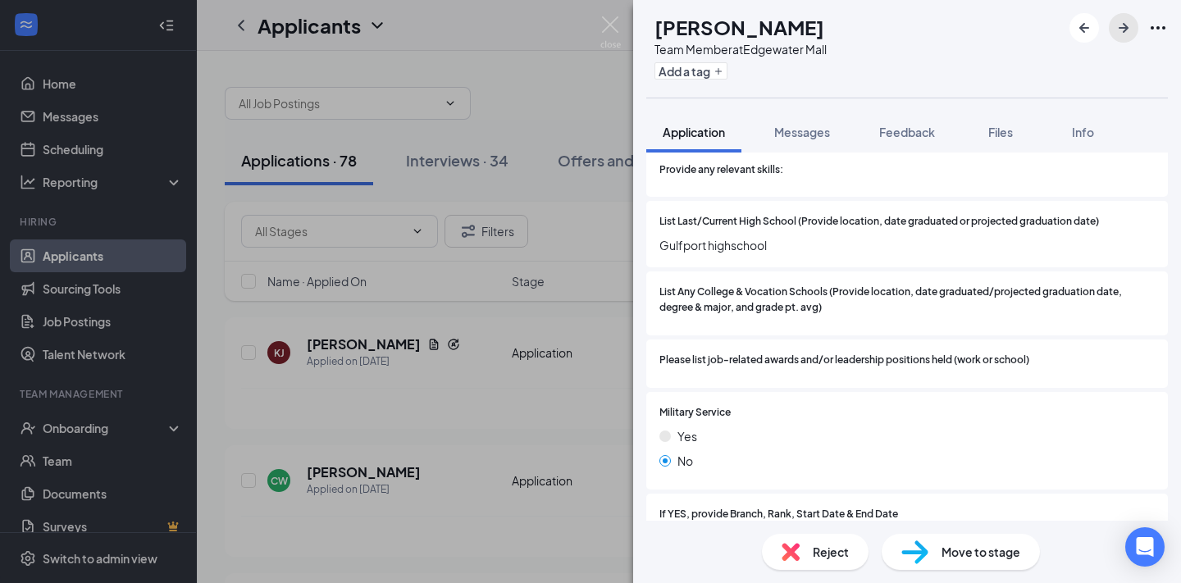
scroll to position [1782, 0]
click at [824, 575] on div "Reject Move to stage" at bounding box center [907, 552] width 548 height 62
click at [816, 552] on span "Reject" at bounding box center [831, 552] width 36 height 18
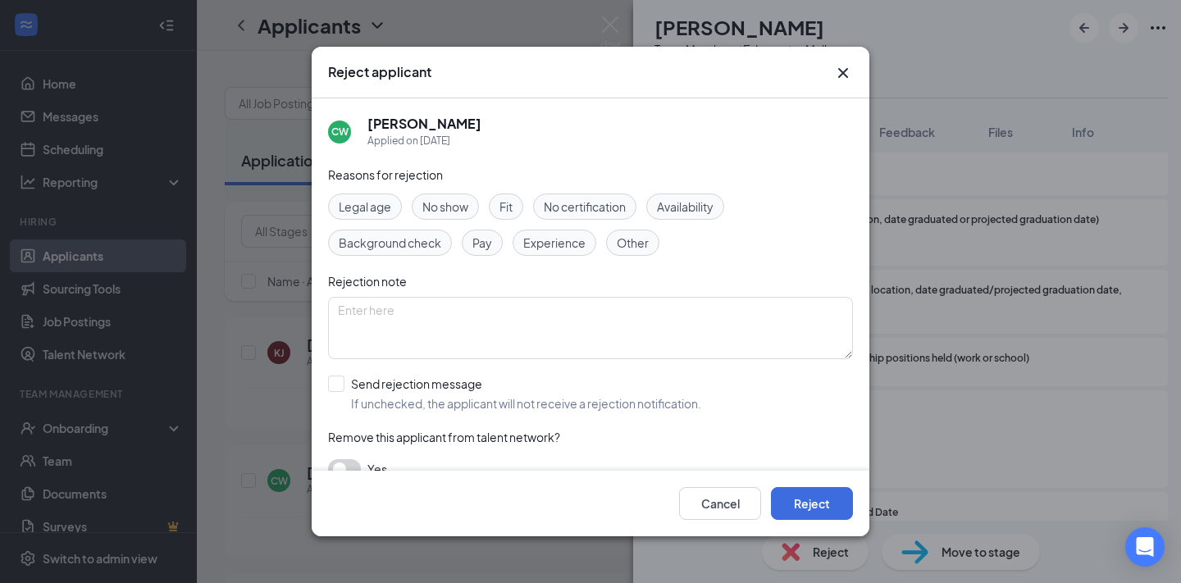
click at [389, 373] on div "Reasons for rejection Legal age No show Fit No certification Availability Backg…" at bounding box center [590, 331] width 525 height 330
click at [383, 389] on input "Send rejection message If unchecked, the applicant will not receive a rejection…" at bounding box center [514, 394] width 373 height 36
checkbox input "true"
click at [823, 512] on button "Reject" at bounding box center [812, 503] width 82 height 33
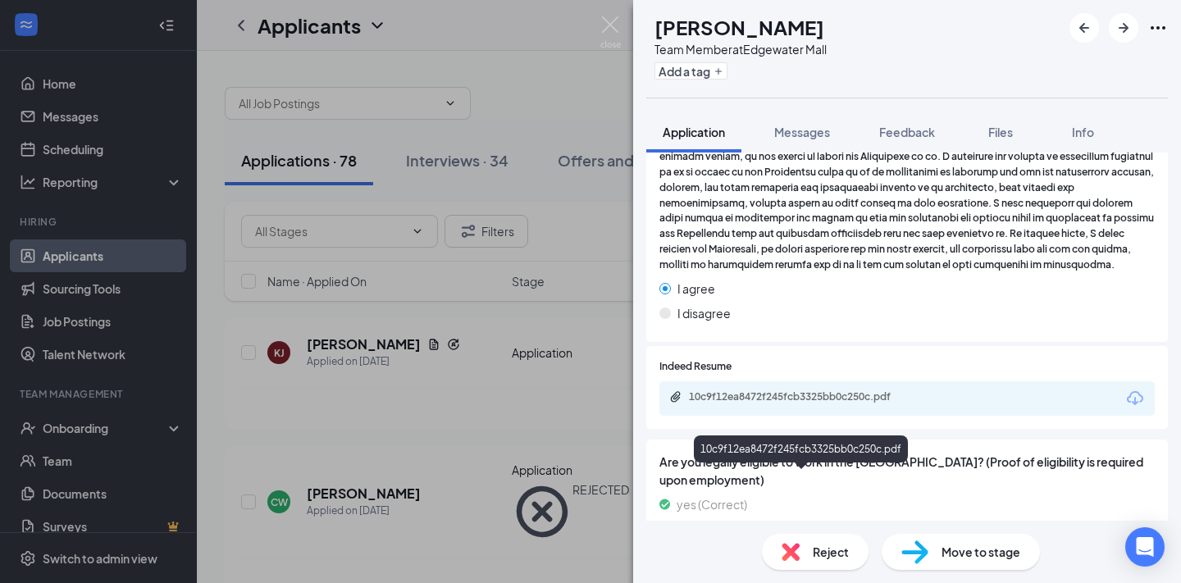
scroll to position [2341, 0]
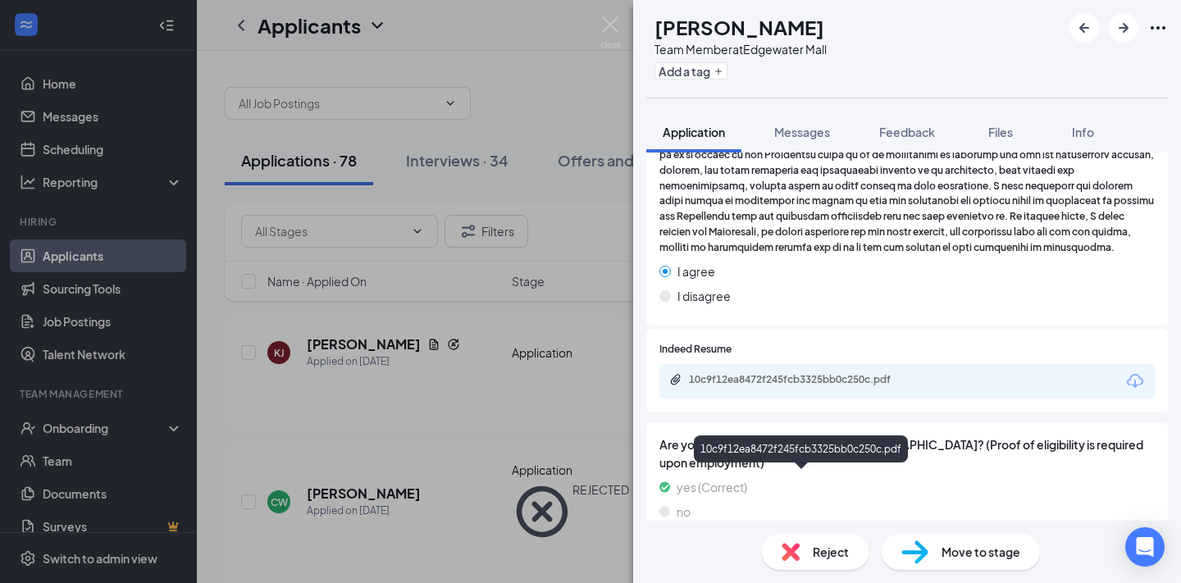
click at [863, 379] on div "10c9f12ea8472f245fcb3325bb0c250c.pdf" at bounding box center [804, 379] width 230 height 13
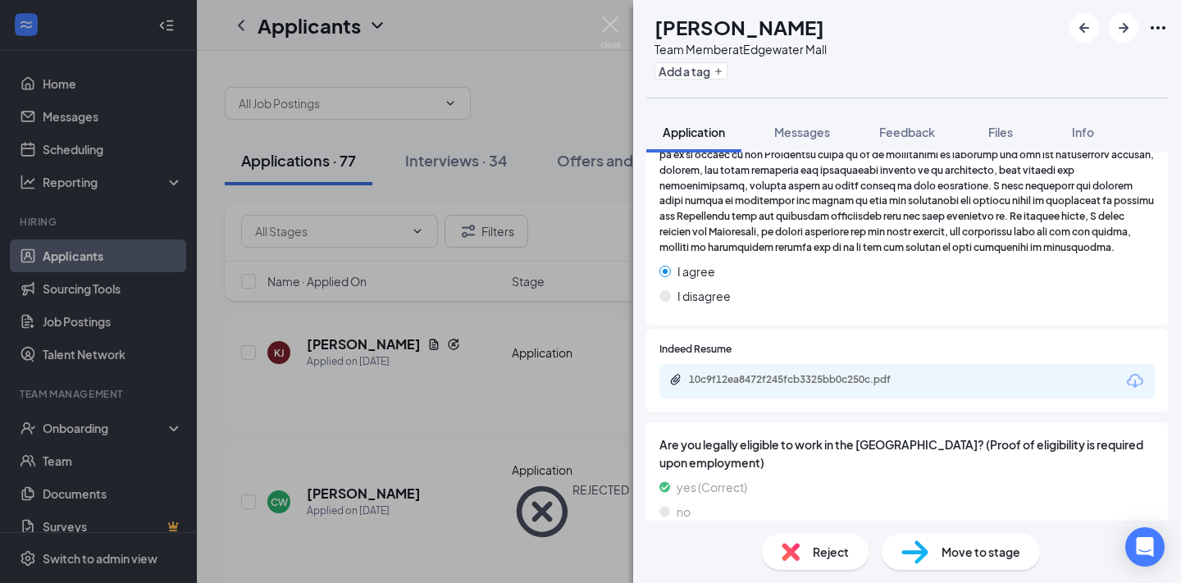
click at [927, 550] on div "Move to stage" at bounding box center [960, 552] width 158 height 36
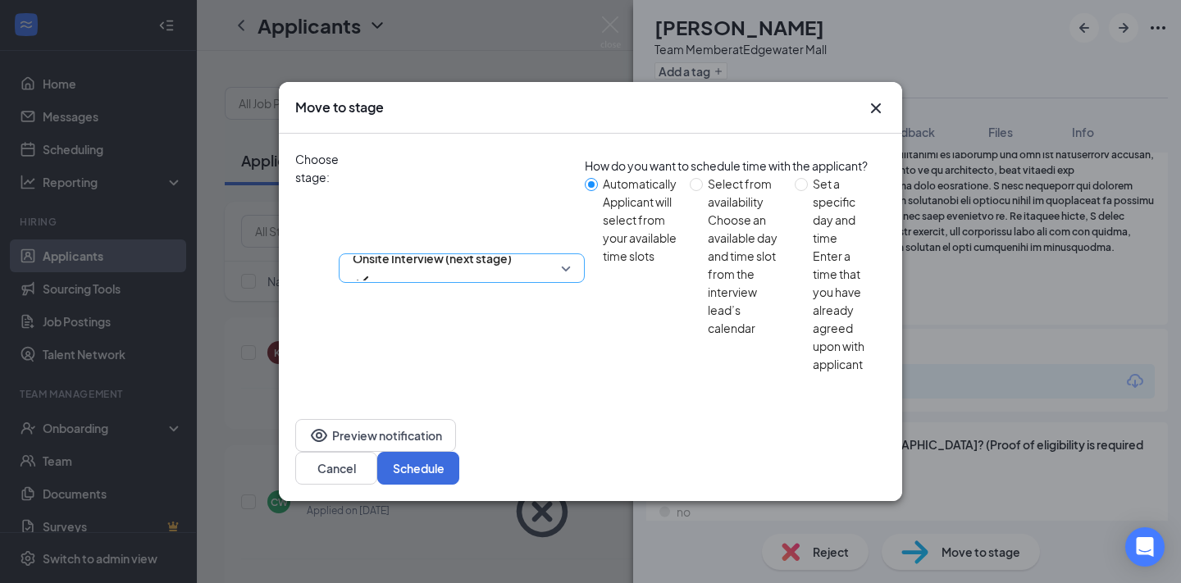
click at [512, 246] on span "Onsite Interview (next stage)" at bounding box center [432, 258] width 159 height 25
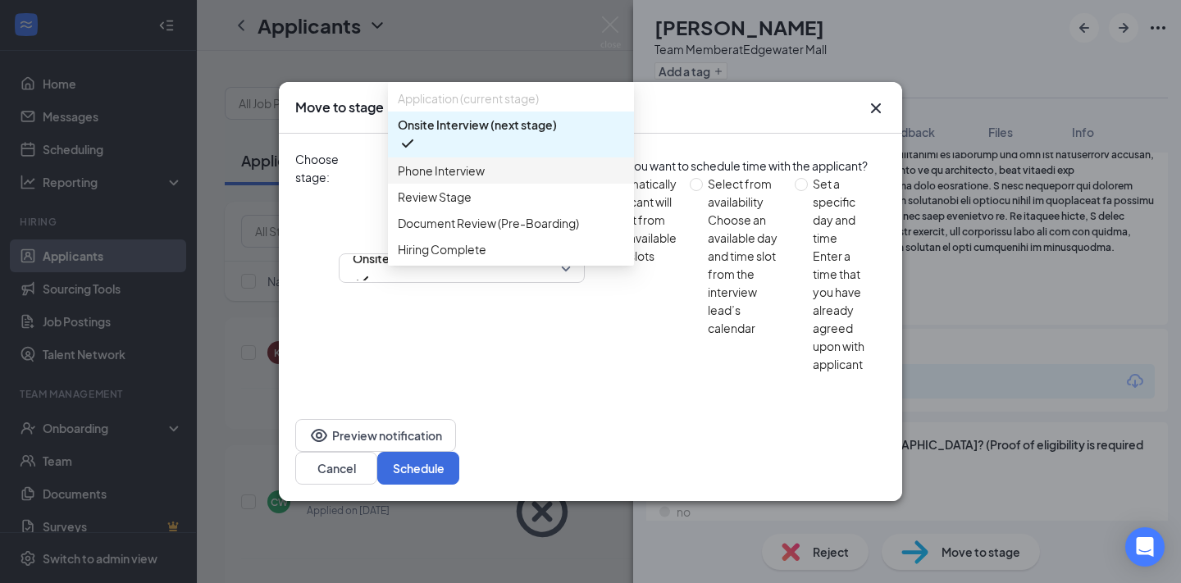
click at [690, 238] on div "Choose stage: Onsite Interview (next stage) 4030270 4030273 4030272 Application…" at bounding box center [590, 268] width 590 height 269
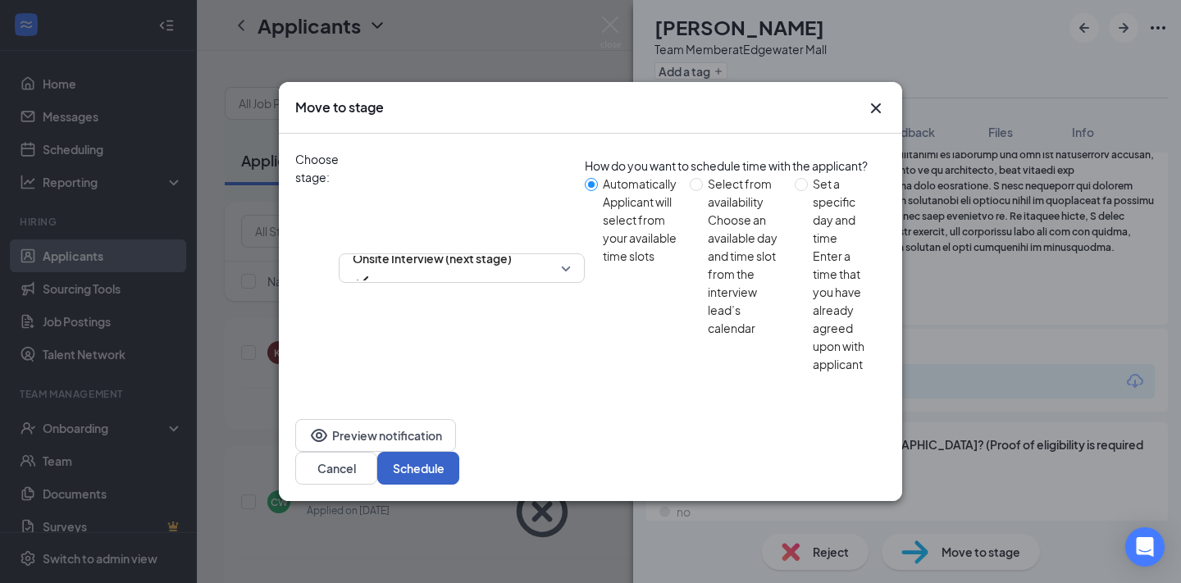
click at [459, 452] on button "Schedule" at bounding box center [418, 468] width 82 height 33
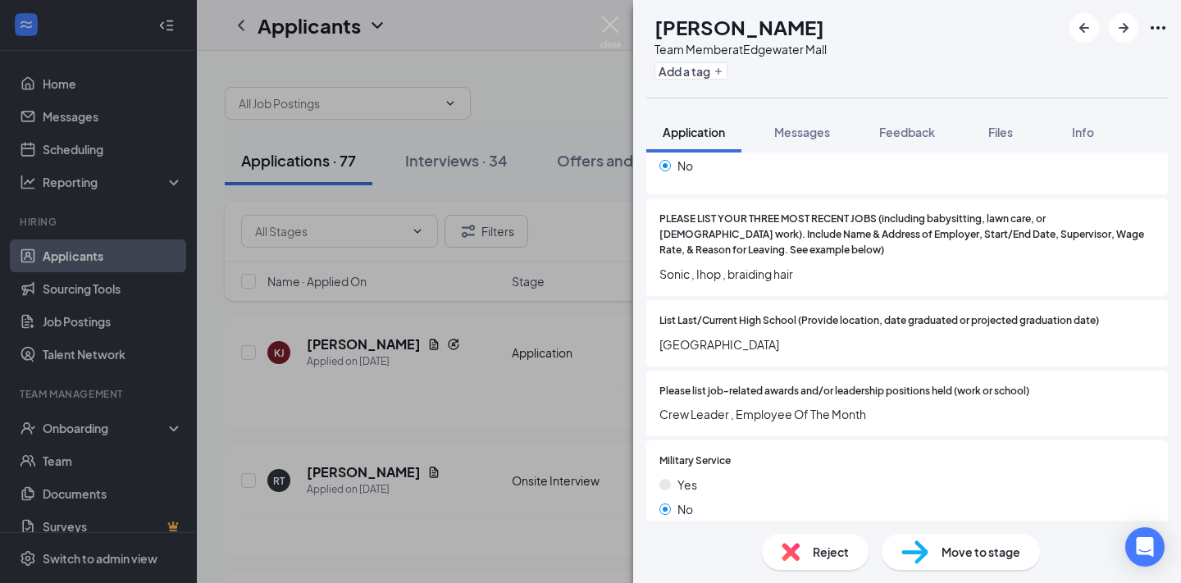
scroll to position [1400, 0]
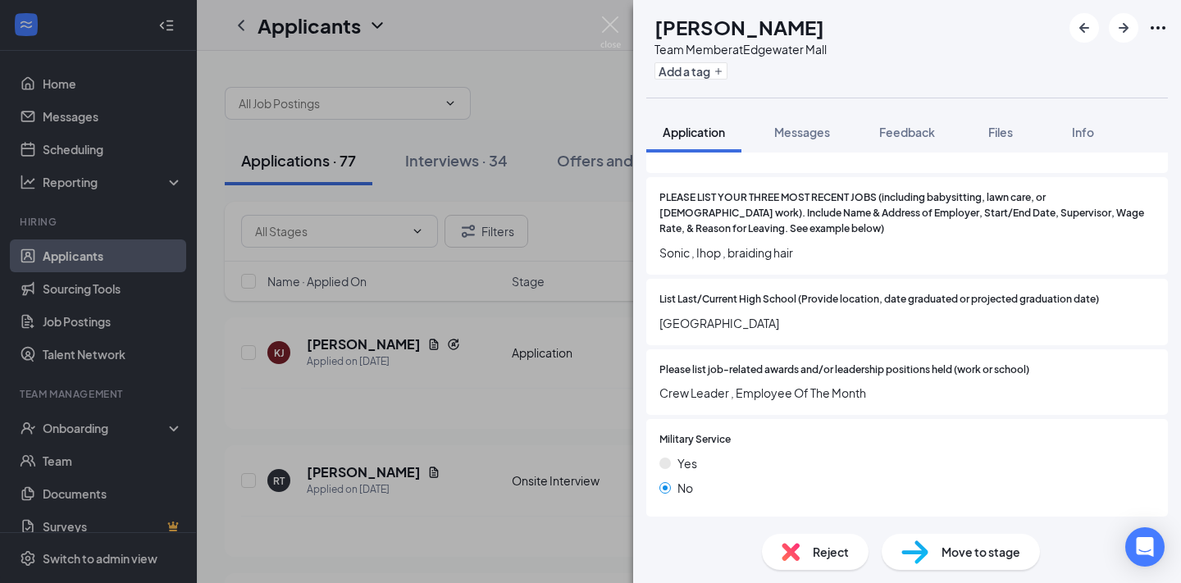
click at [813, 541] on div "Reject" at bounding box center [815, 552] width 107 height 36
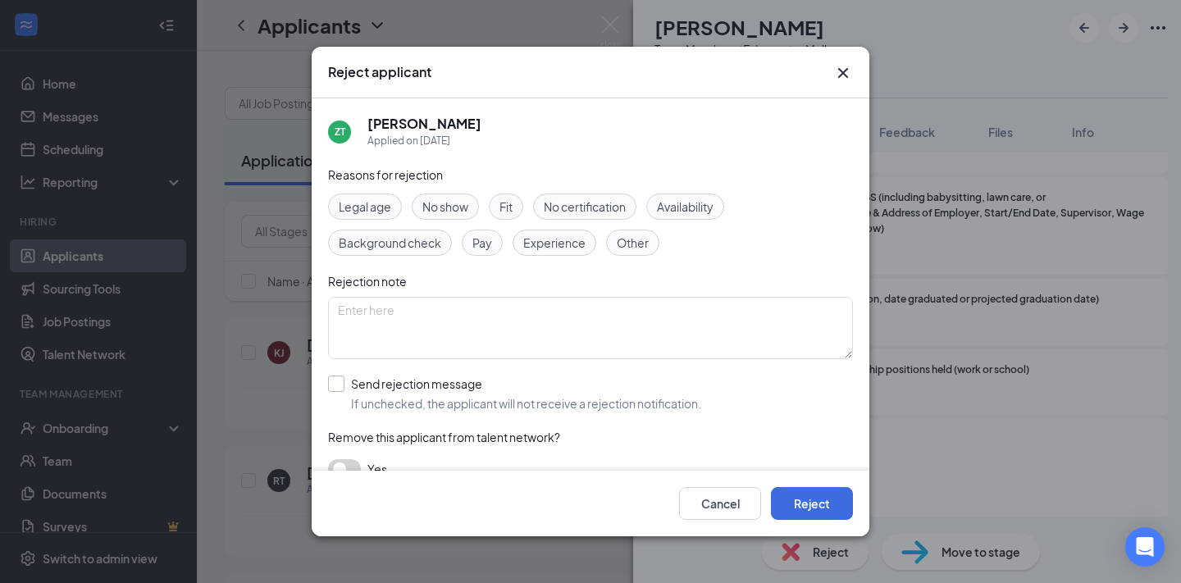
click at [436, 388] on input "Send rejection message If unchecked, the applicant will not receive a rejection…" at bounding box center [514, 394] width 373 height 36
checkbox input "true"
click at [813, 504] on button "Reject" at bounding box center [812, 503] width 82 height 33
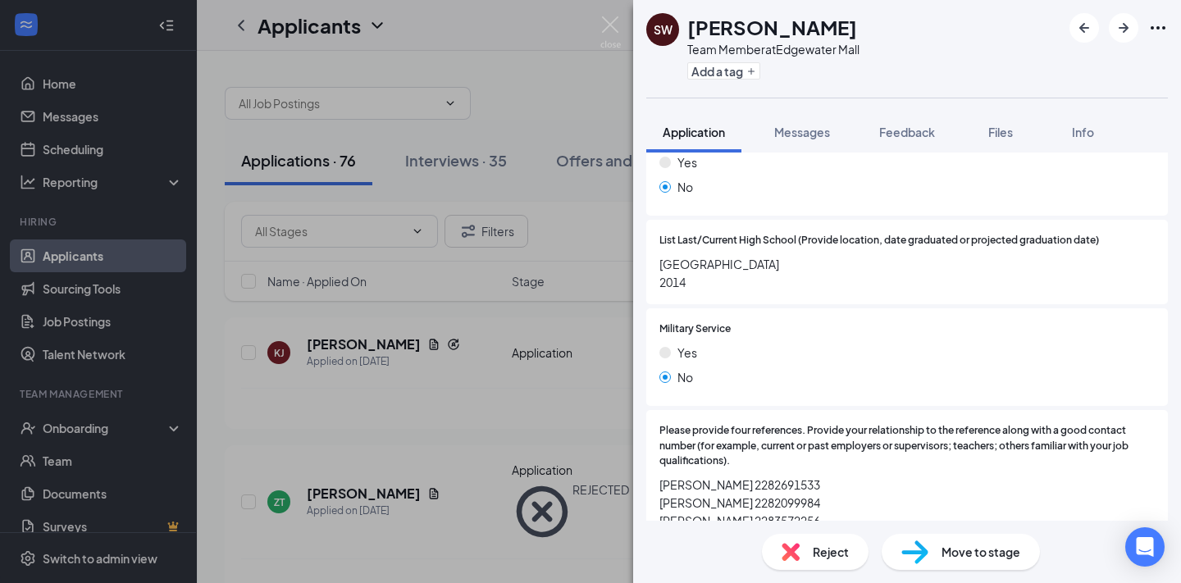
scroll to position [1592, 0]
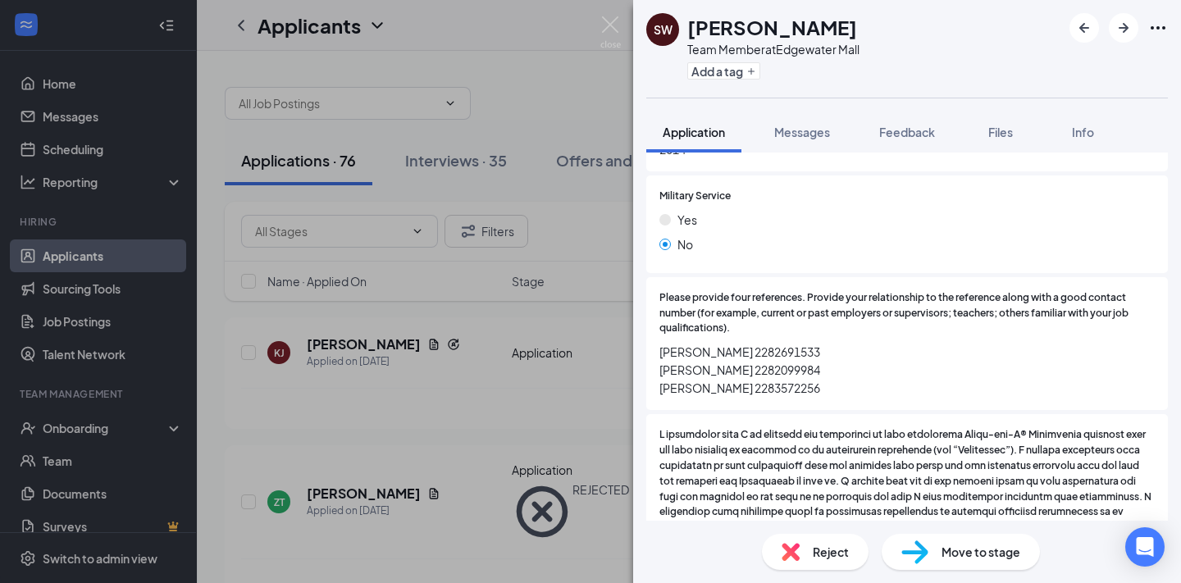
click at [800, 548] on div "Reject" at bounding box center [815, 552] width 107 height 36
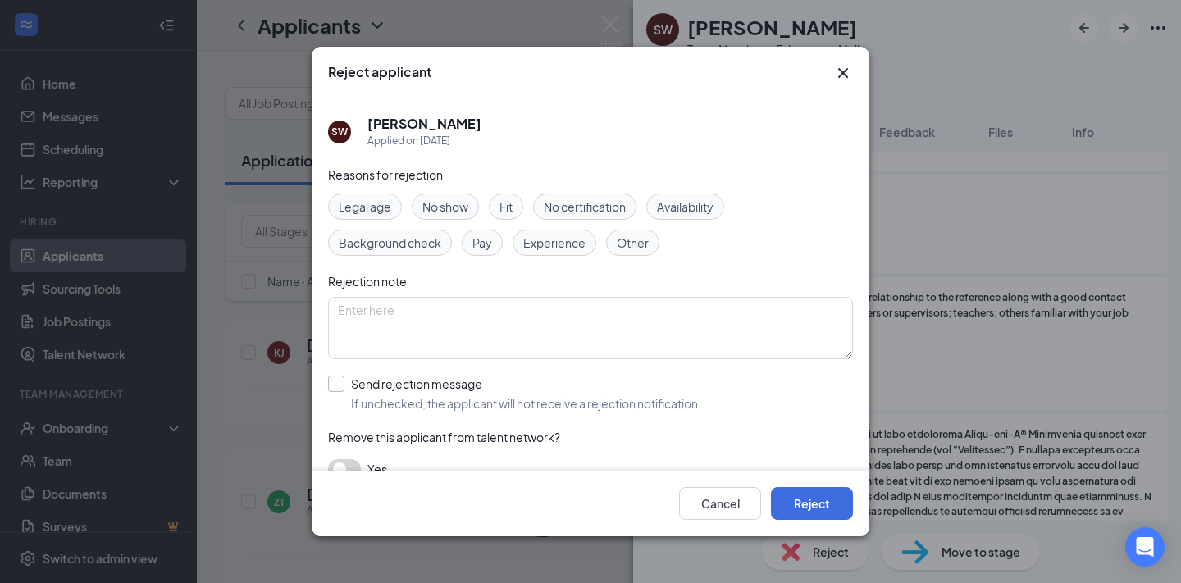
click at [416, 397] on input "Send rejection message If unchecked, the applicant will not receive a rejection…" at bounding box center [514, 394] width 373 height 36
checkbox input "true"
click at [813, 499] on button "Reject" at bounding box center [812, 503] width 82 height 33
